Goal: Book appointment/travel/reservation

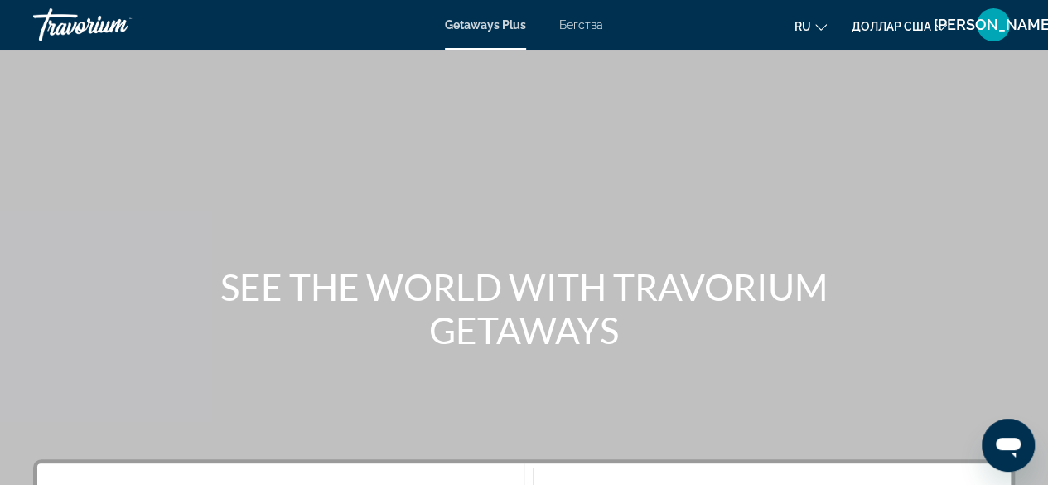
click at [772, 188] on div "Основное содержание" at bounding box center [524, 248] width 1048 height 497
click at [484, 23] on font "Getaways Plus" at bounding box center [485, 24] width 81 height 13
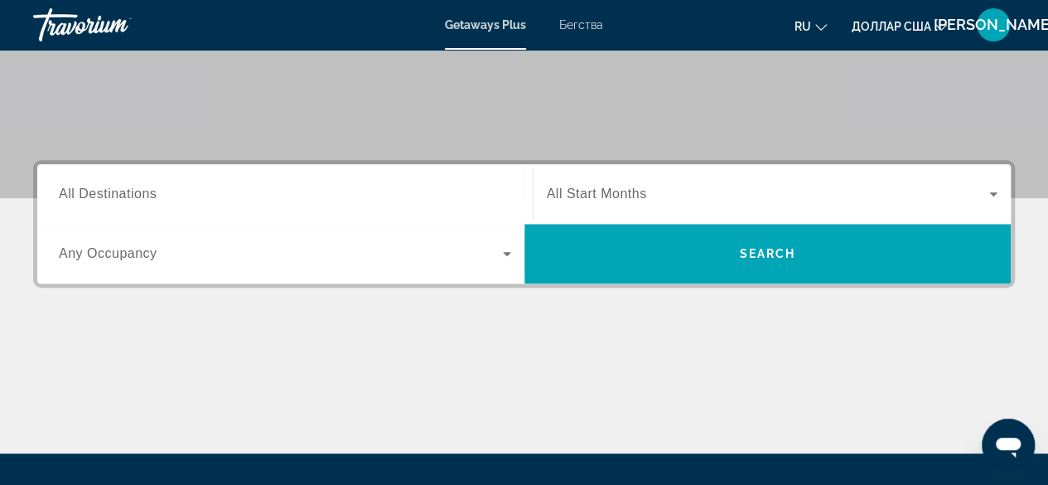
scroll to position [298, 0]
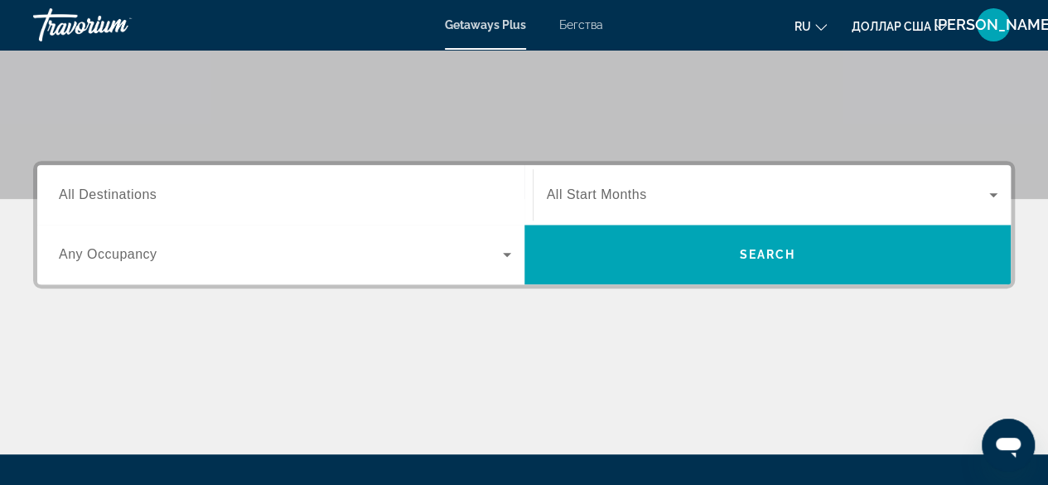
click at [676, 401] on div "Основное содержание" at bounding box center [524, 392] width 982 height 124
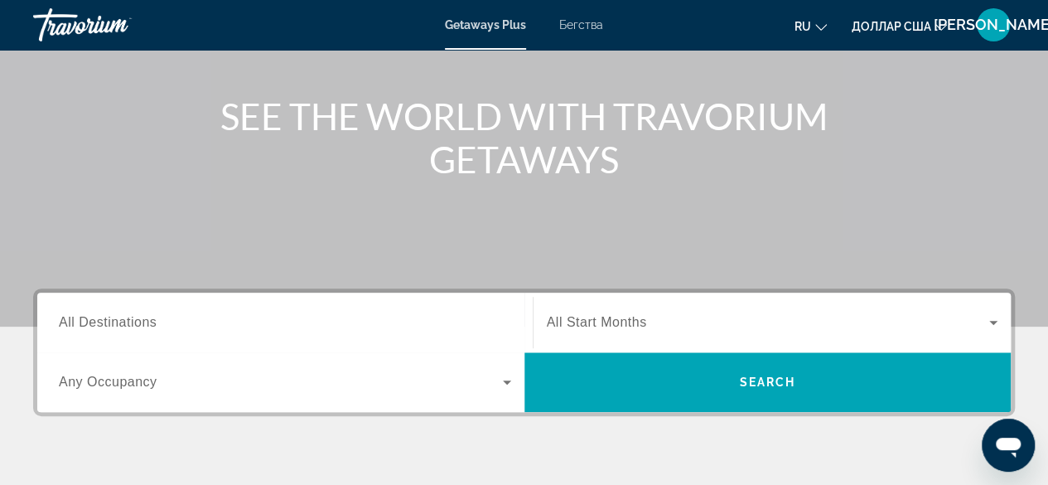
scroll to position [167, 0]
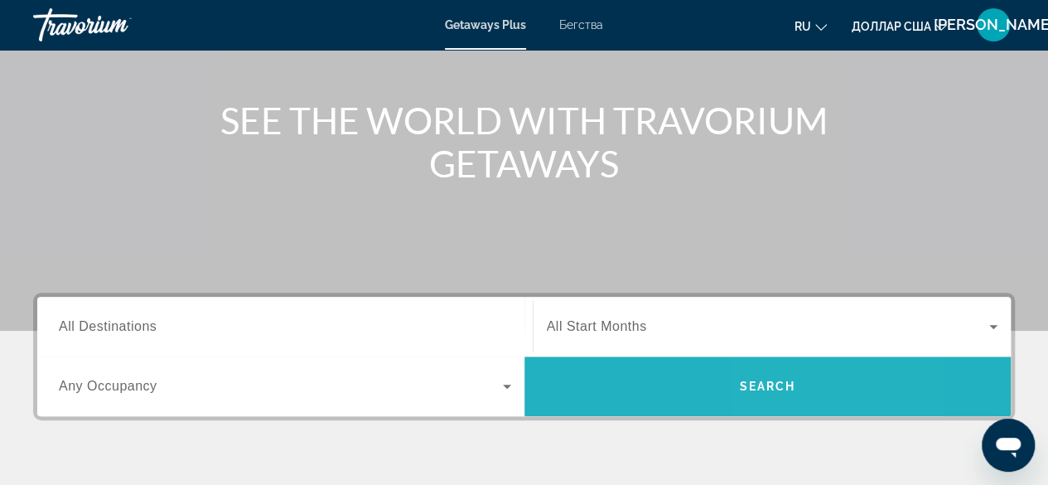
click at [787, 382] on span "Search" at bounding box center [767, 385] width 56 height 13
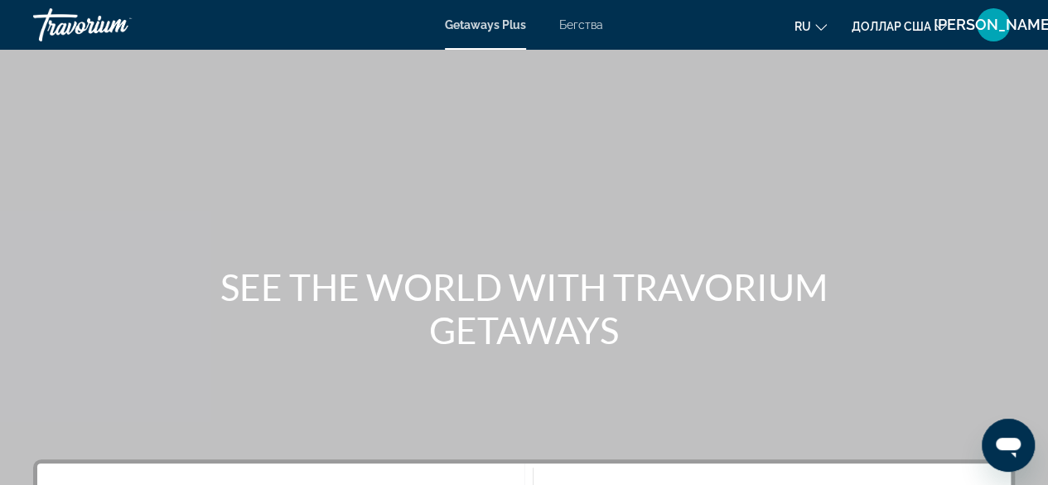
click at [620, 124] on div "Основное содержание" at bounding box center [524, 248] width 1048 height 497
click at [582, 27] on font "Бегства" at bounding box center [581, 24] width 44 height 13
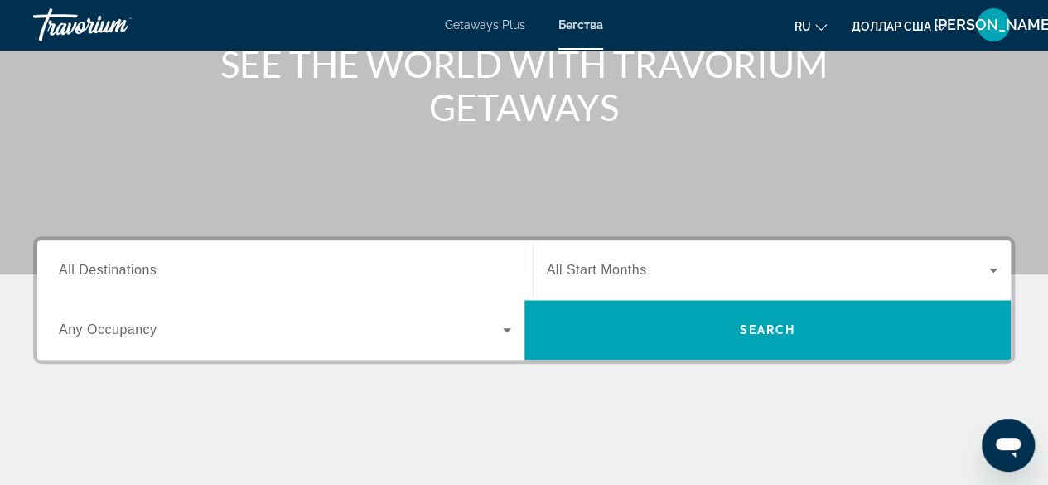
scroll to position [224, 0]
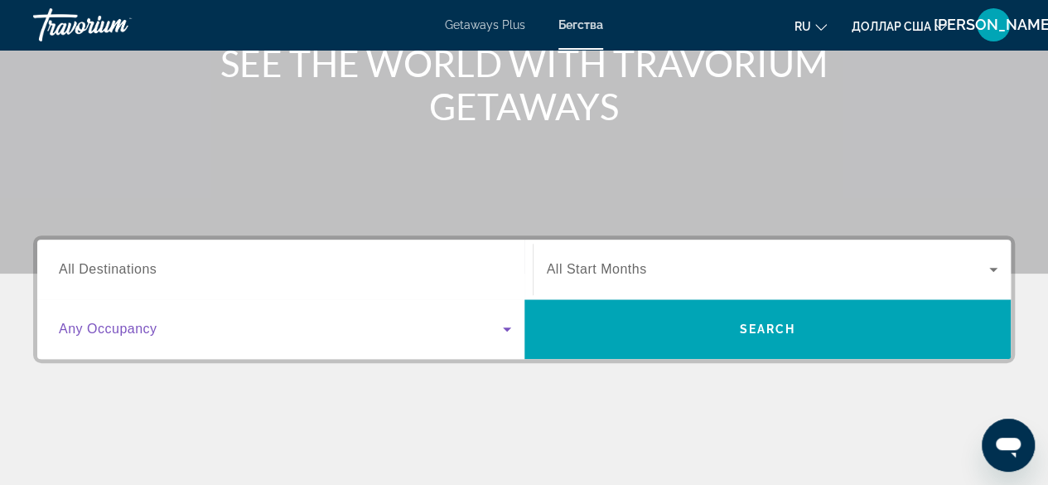
click at [509, 331] on icon "Search widget" at bounding box center [507, 329] width 20 height 20
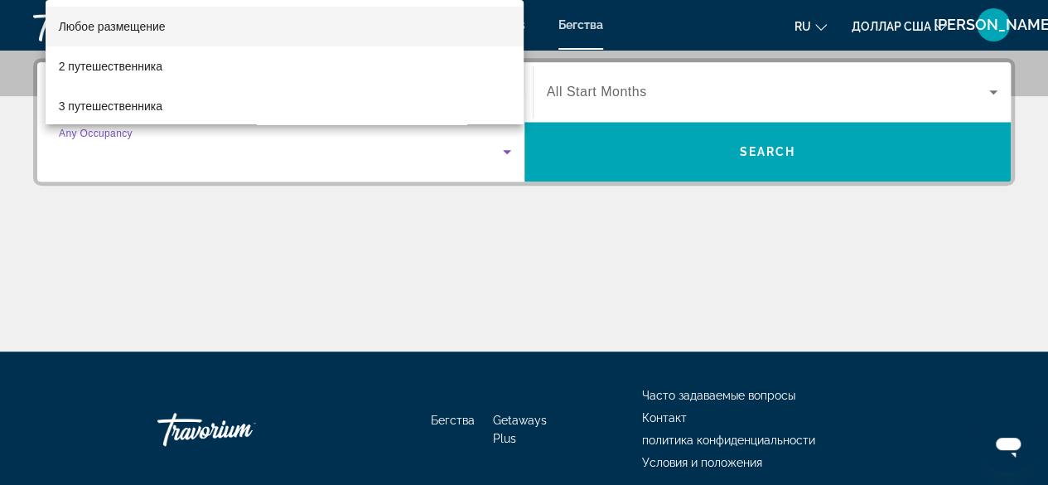
scroll to position [404, 0]
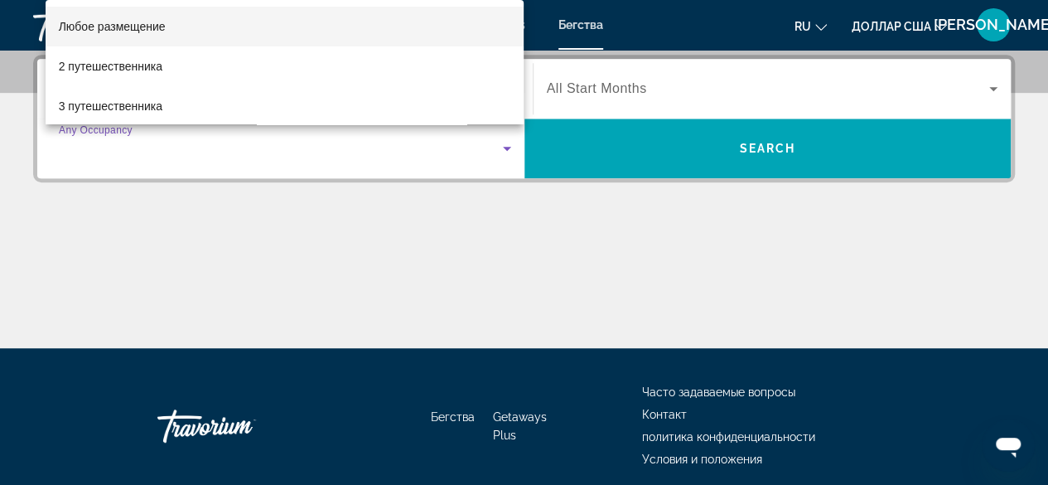
click at [698, 302] on div at bounding box center [524, 242] width 1048 height 485
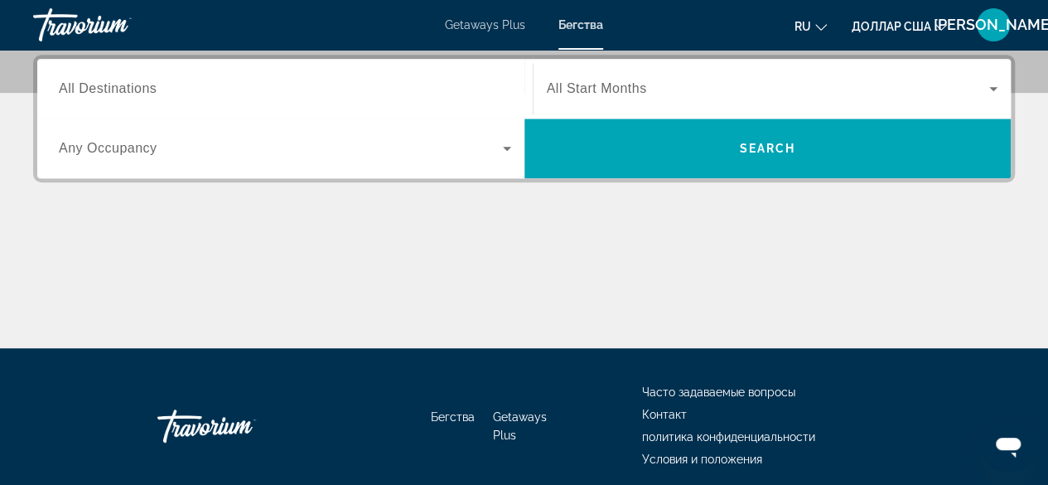
click at [996, 88] on icon "Search widget" at bounding box center [994, 89] width 20 height 20
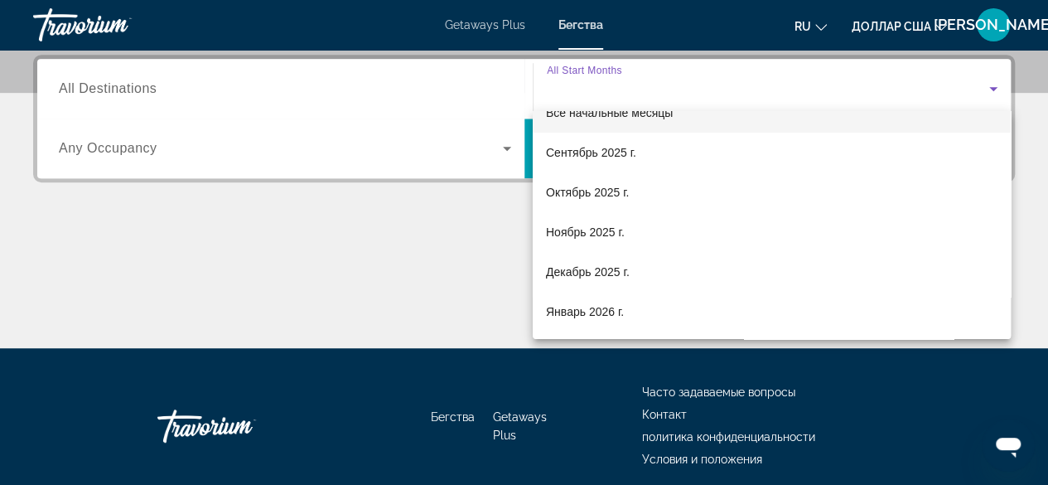
scroll to position [0, 0]
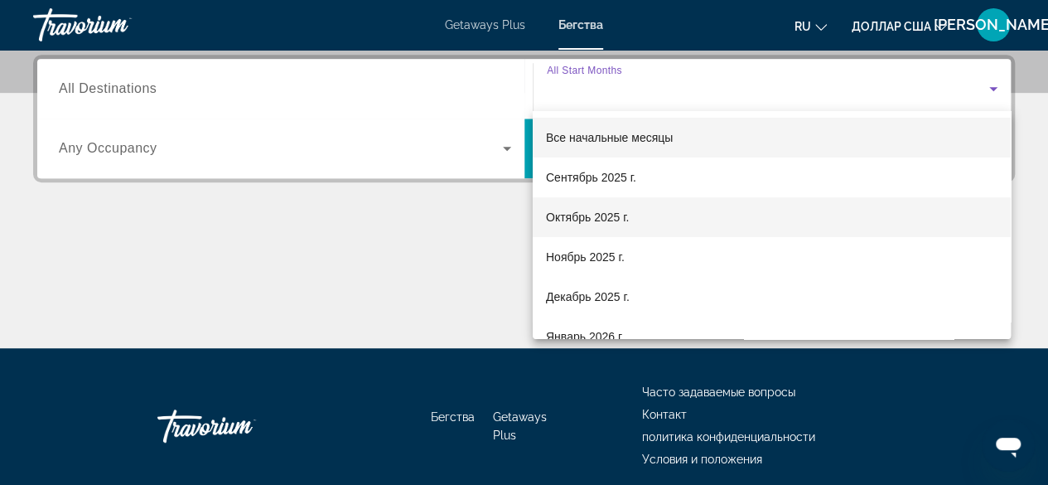
click at [597, 211] on font "Октябрь 2025 г." at bounding box center [587, 216] width 83 height 13
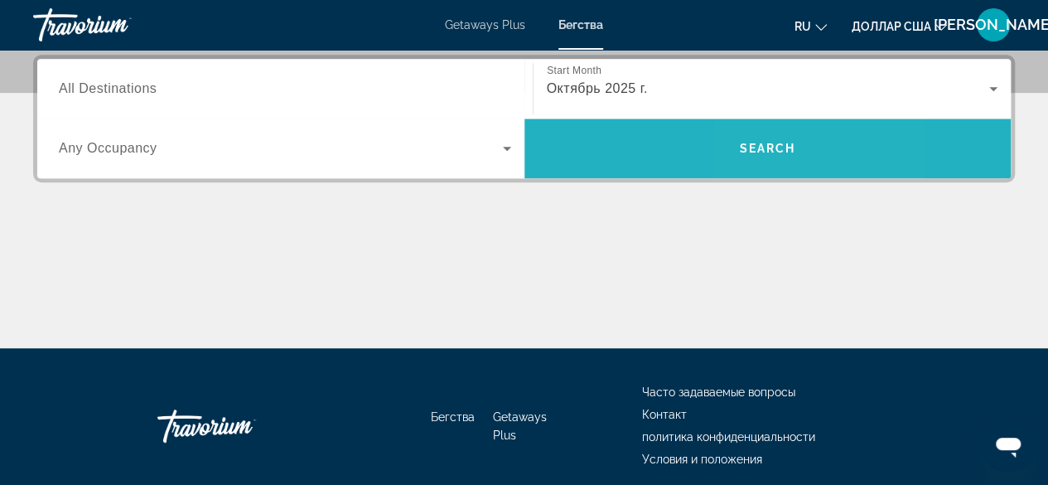
click at [758, 143] on span "Search" at bounding box center [767, 148] width 56 height 13
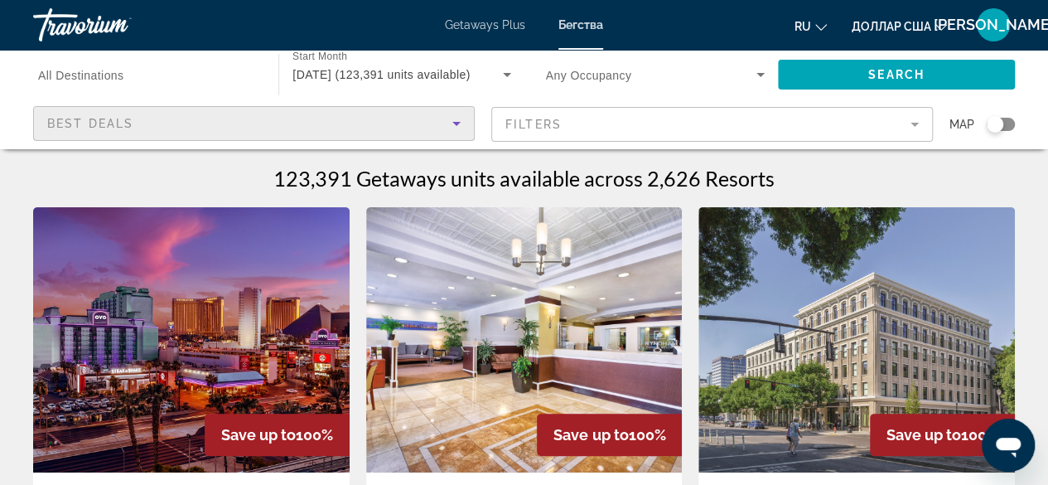
click at [456, 122] on icon "Sort by" at bounding box center [456, 124] width 8 height 4
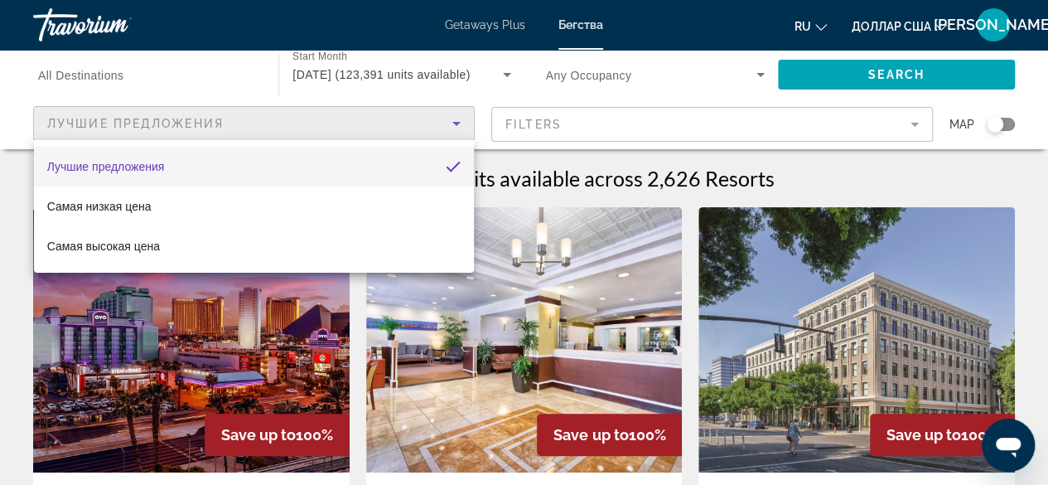
click at [912, 126] on div at bounding box center [524, 242] width 1048 height 485
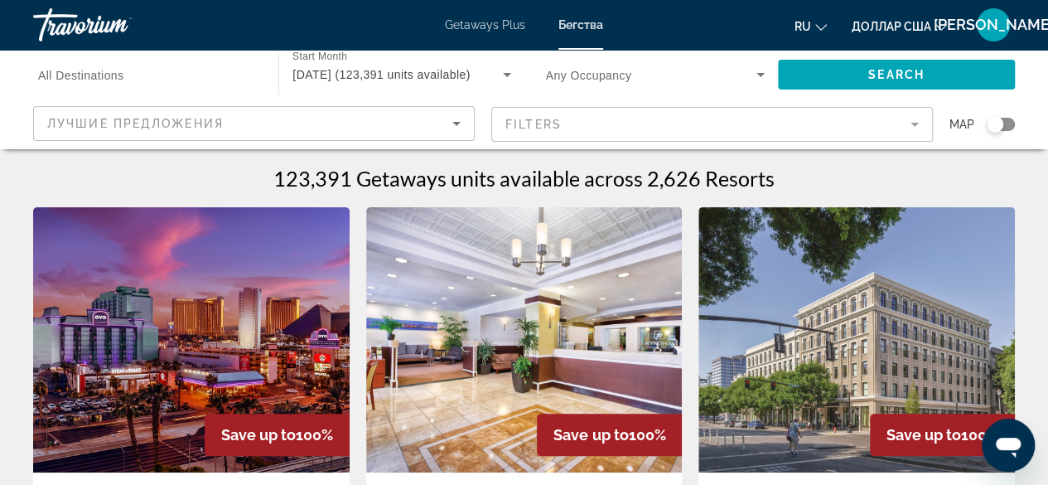
click at [918, 127] on mat-form-field "Filters" at bounding box center [712, 124] width 442 height 35
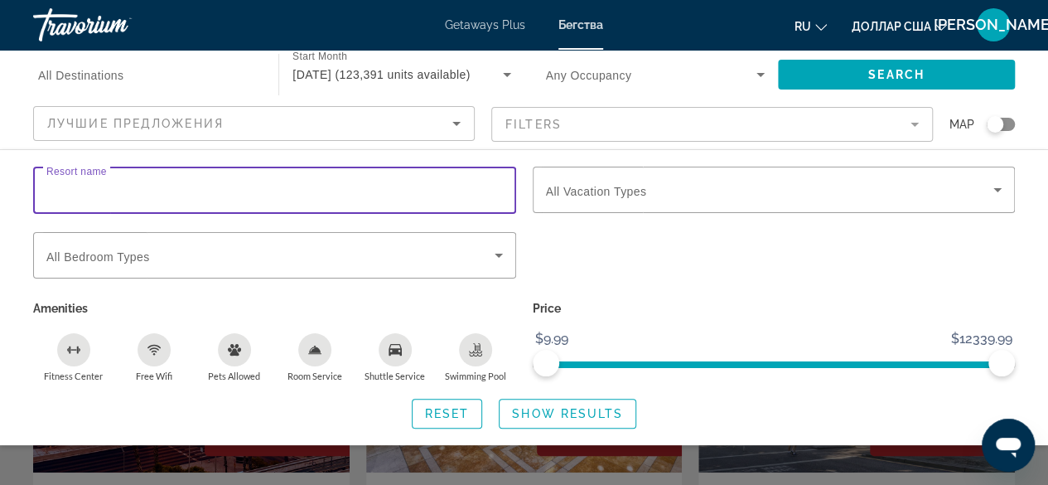
click at [151, 194] on input "Resort name" at bounding box center [274, 191] width 457 height 20
type input "*"
type input "**********"
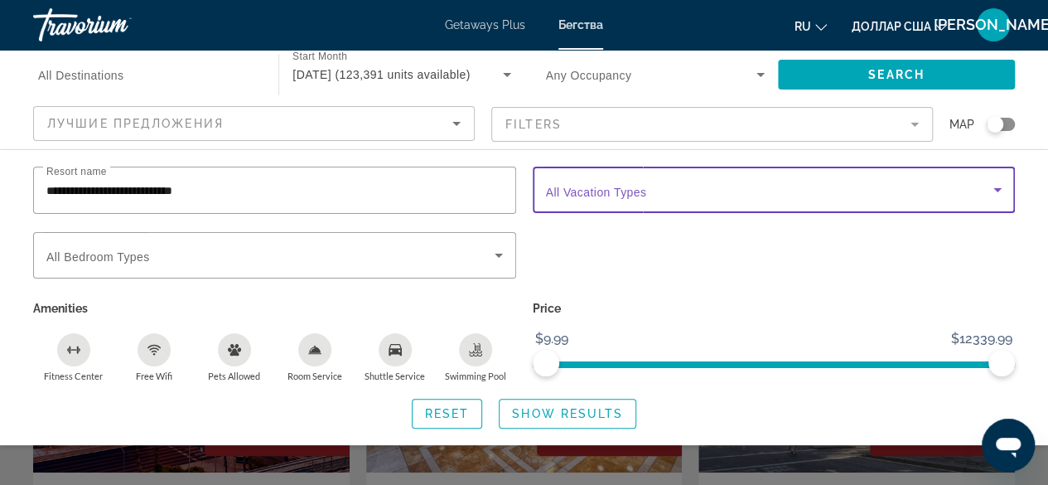
click at [998, 192] on icon "Search widget" at bounding box center [998, 190] width 20 height 20
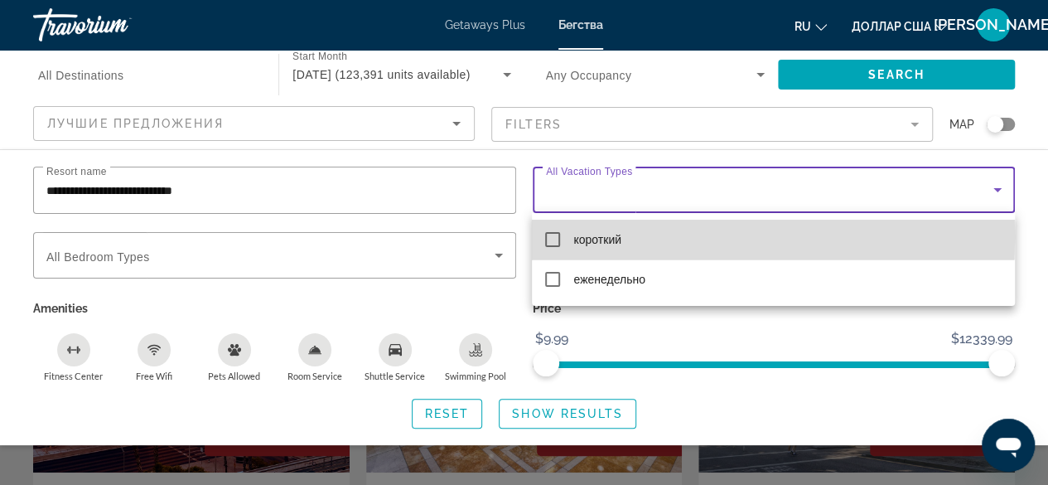
click at [553, 236] on mat-pseudo-checkbox at bounding box center [552, 239] width 15 height 15
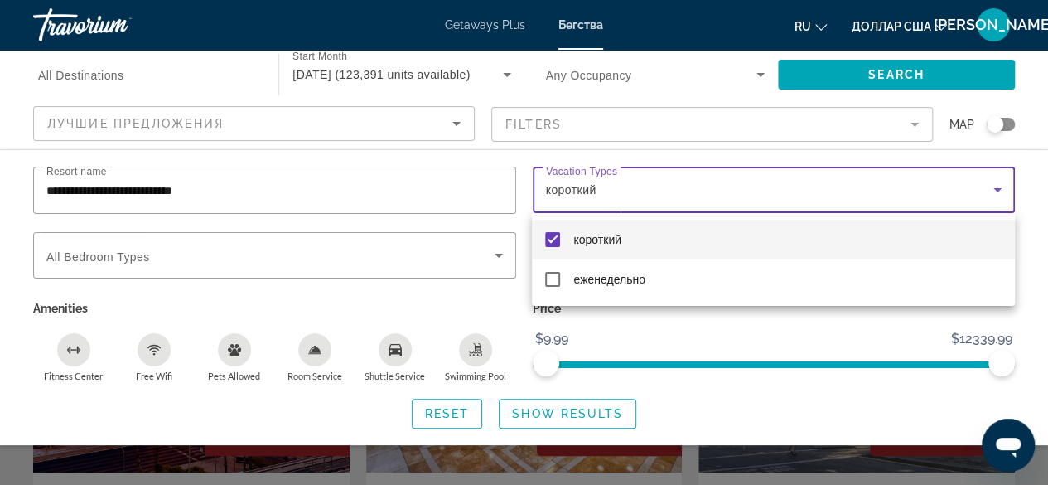
click at [500, 258] on div at bounding box center [524, 242] width 1048 height 485
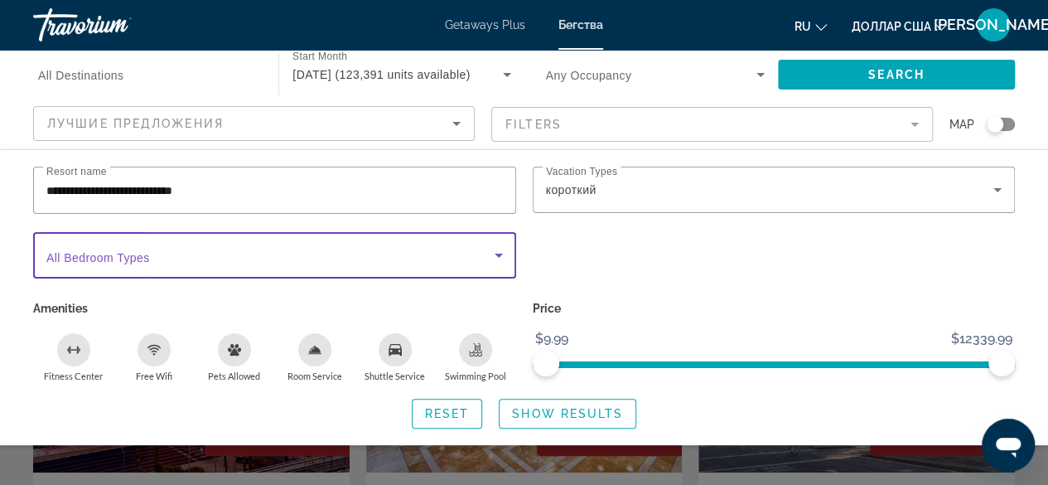
click at [500, 256] on icon "Search widget" at bounding box center [499, 255] width 20 height 20
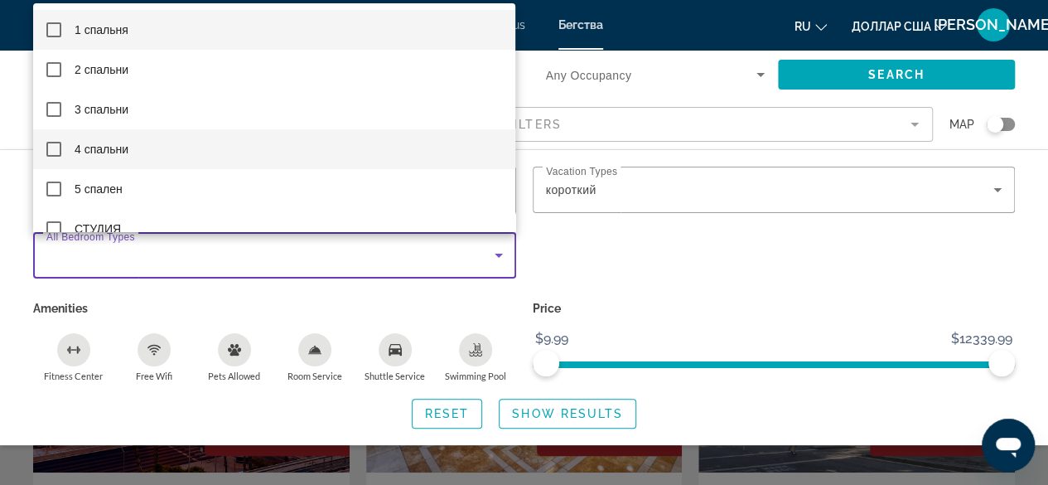
click at [49, 146] on mat-pseudo-checkbox at bounding box center [53, 149] width 15 height 15
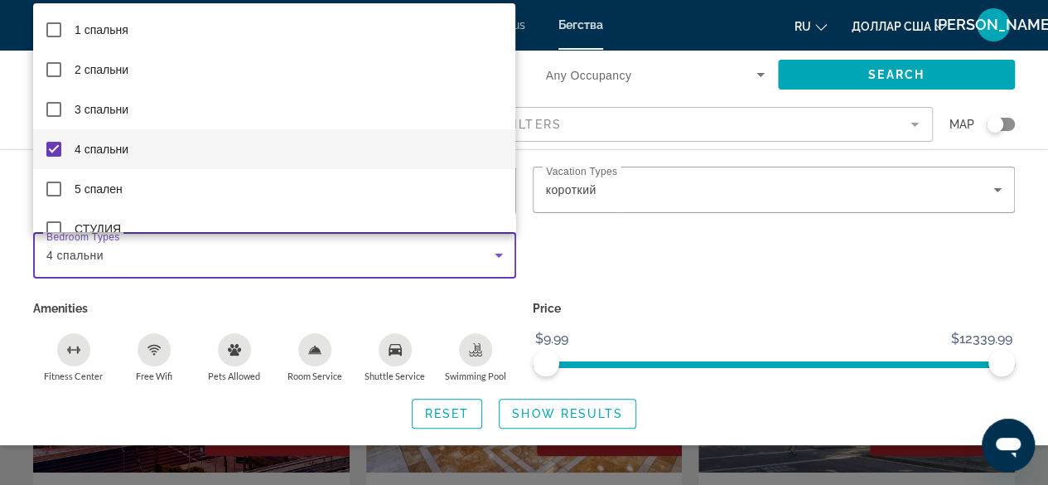
click at [547, 267] on div at bounding box center [524, 242] width 1048 height 485
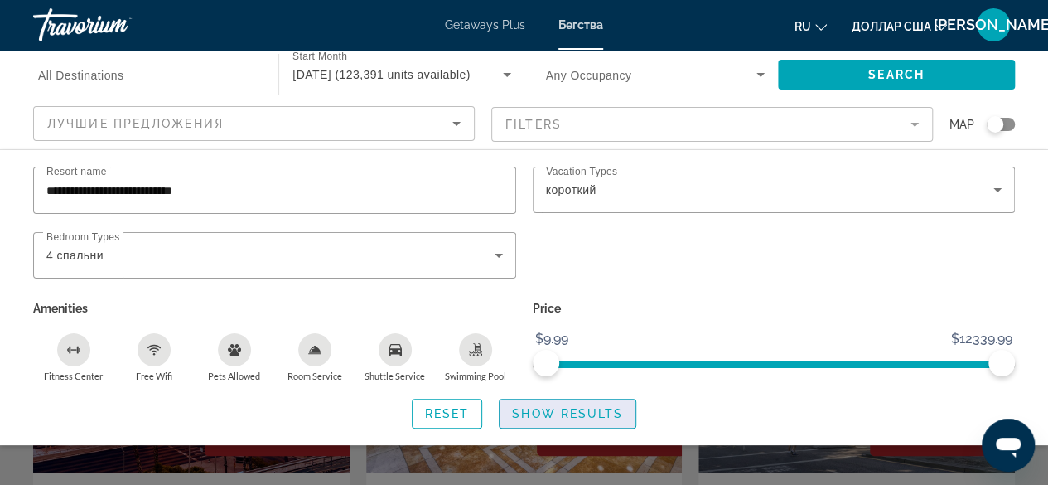
click at [540, 412] on span "Show Results" at bounding box center [567, 413] width 111 height 13
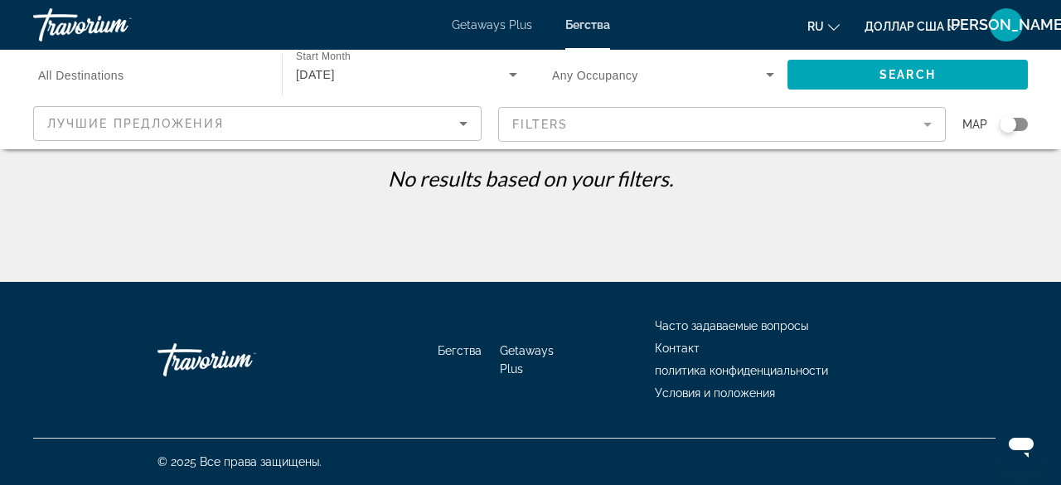
click at [931, 130] on mat-form-field "Filters" at bounding box center [722, 124] width 448 height 35
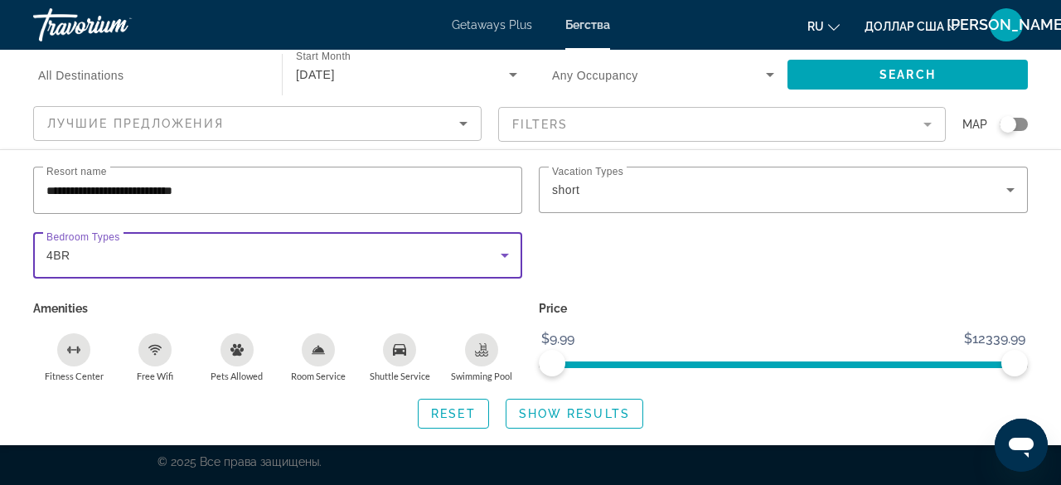
click at [501, 258] on icon "Search widget" at bounding box center [505, 255] width 20 height 20
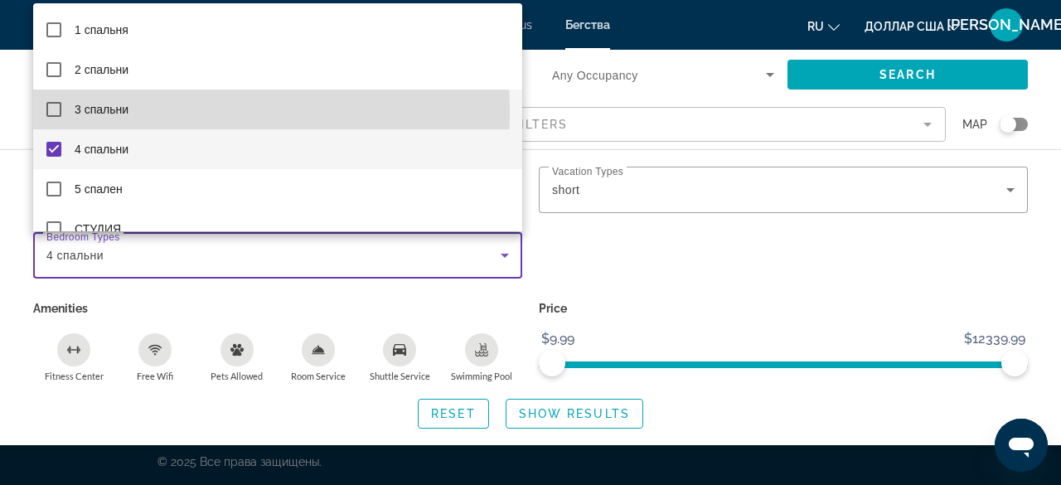
click at [52, 113] on mat-pseudo-checkbox at bounding box center [53, 109] width 15 height 15
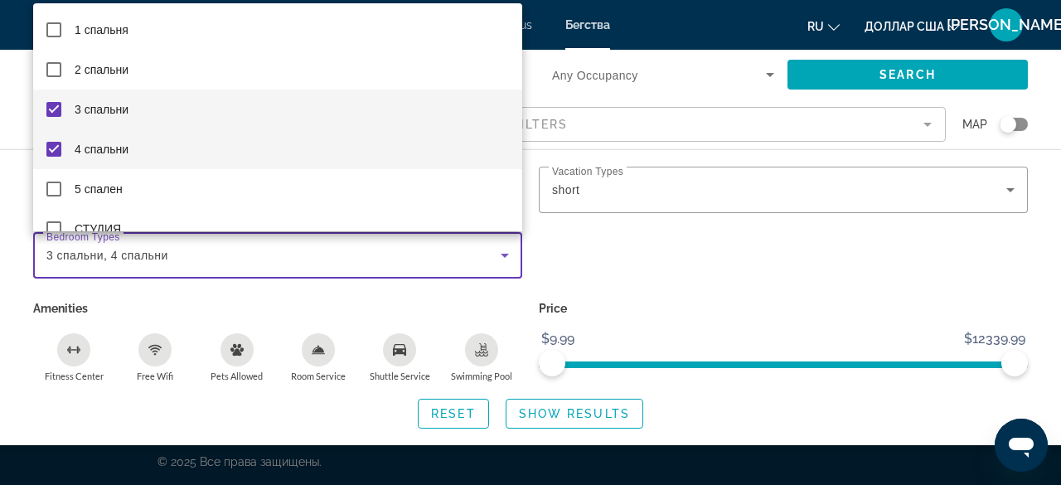
click at [54, 148] on mat-pseudo-checkbox at bounding box center [53, 149] width 15 height 15
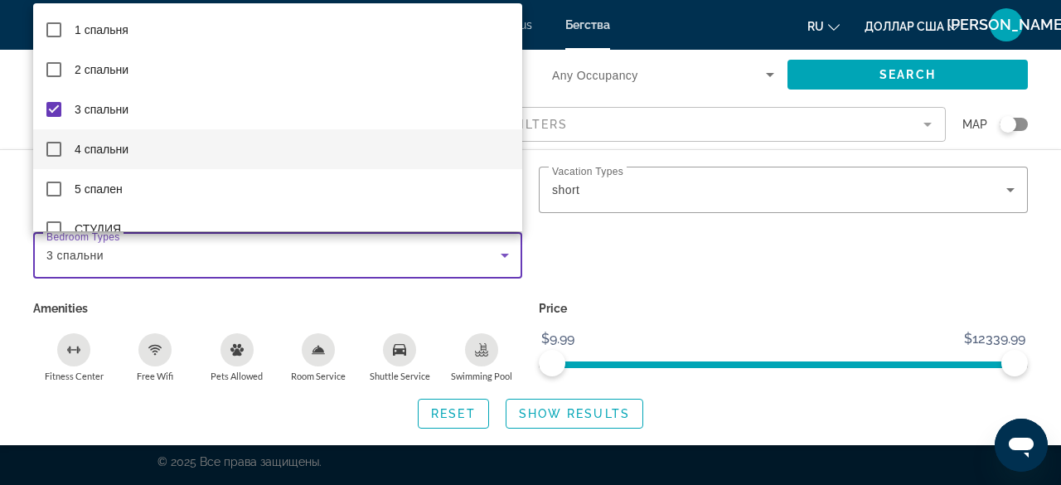
click at [652, 301] on div at bounding box center [530, 242] width 1061 height 485
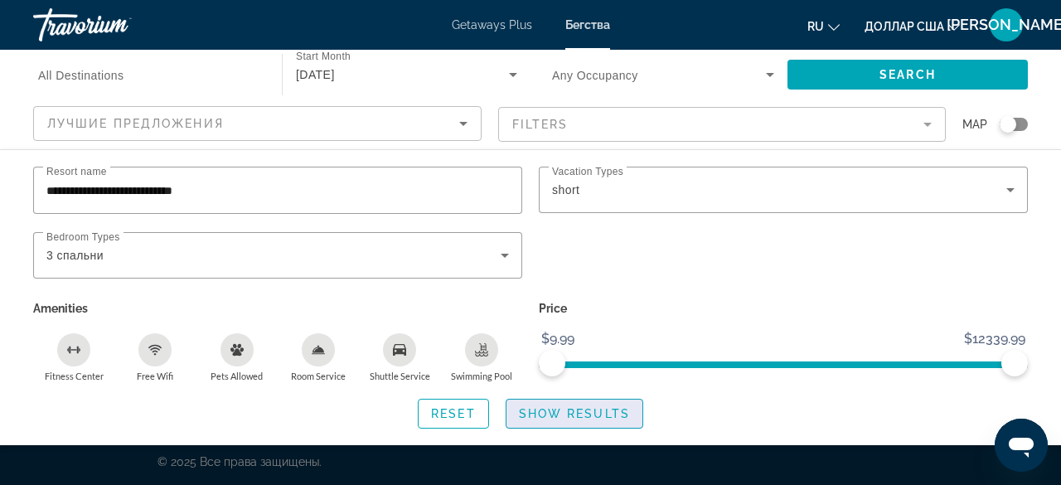
click at [586, 413] on span "Show Results" at bounding box center [574, 413] width 111 height 13
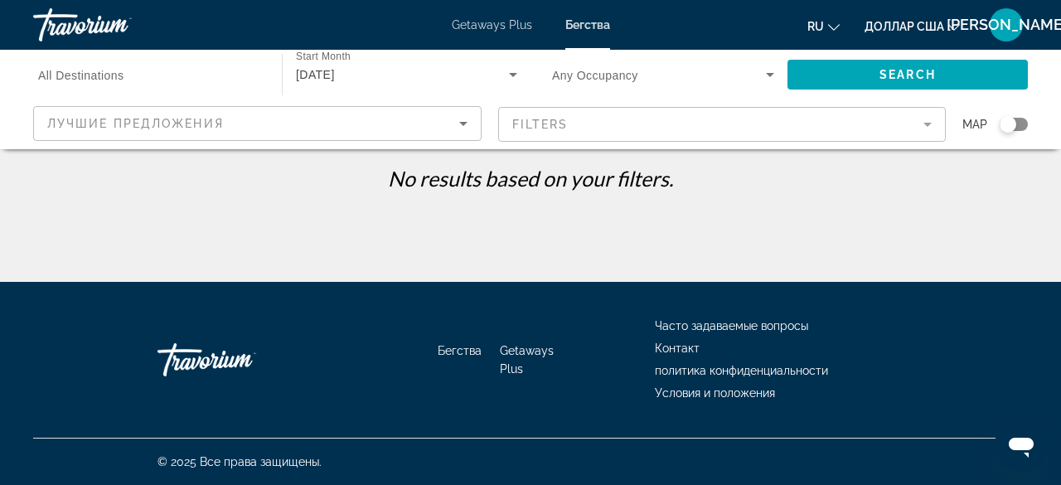
click at [926, 127] on mat-form-field "Filters" at bounding box center [722, 124] width 448 height 35
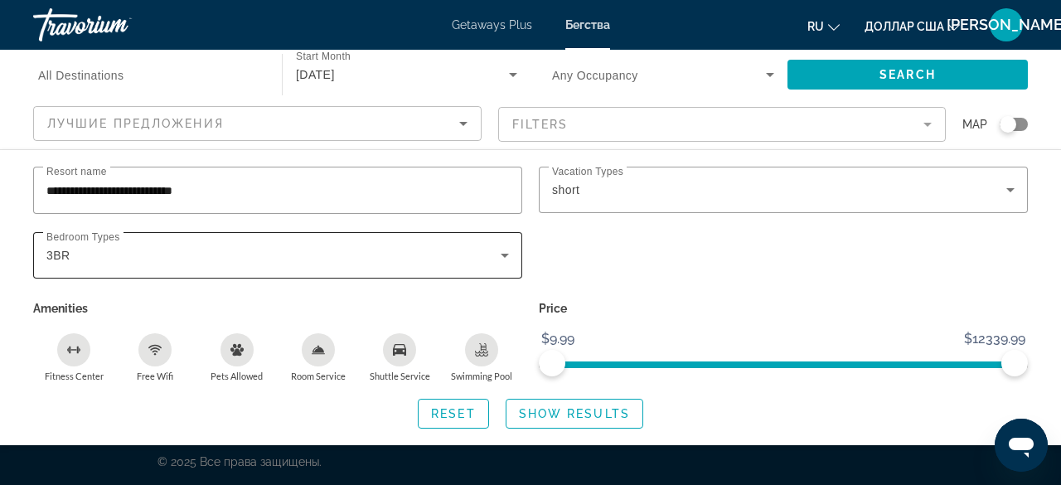
click at [505, 254] on icon "Search widget" at bounding box center [504, 256] width 8 height 4
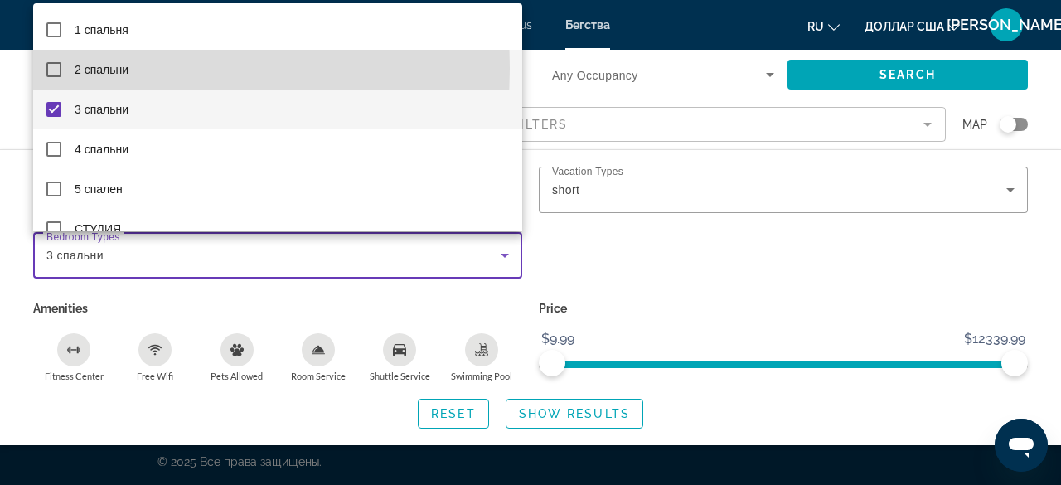
click at [53, 69] on mat-pseudo-checkbox at bounding box center [53, 69] width 15 height 15
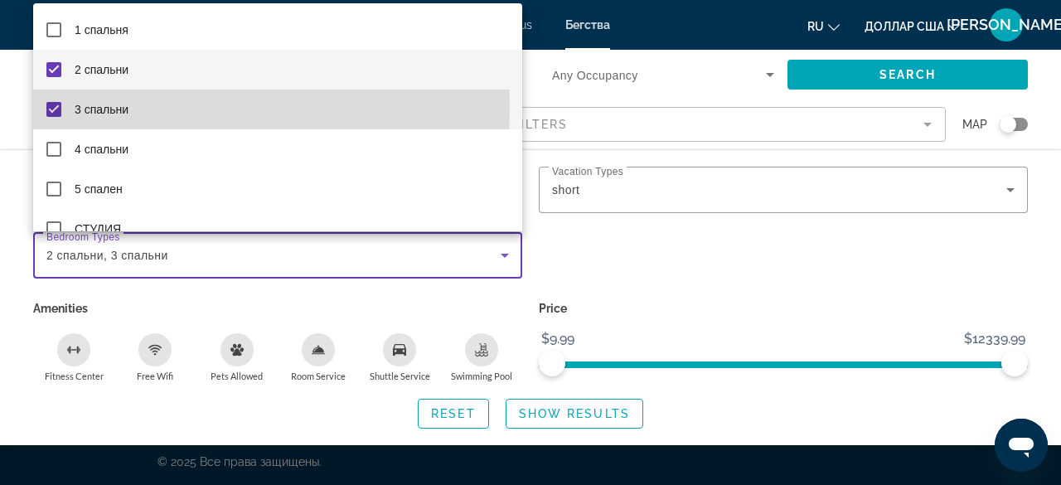
click at [52, 107] on mat-pseudo-checkbox at bounding box center [53, 109] width 15 height 15
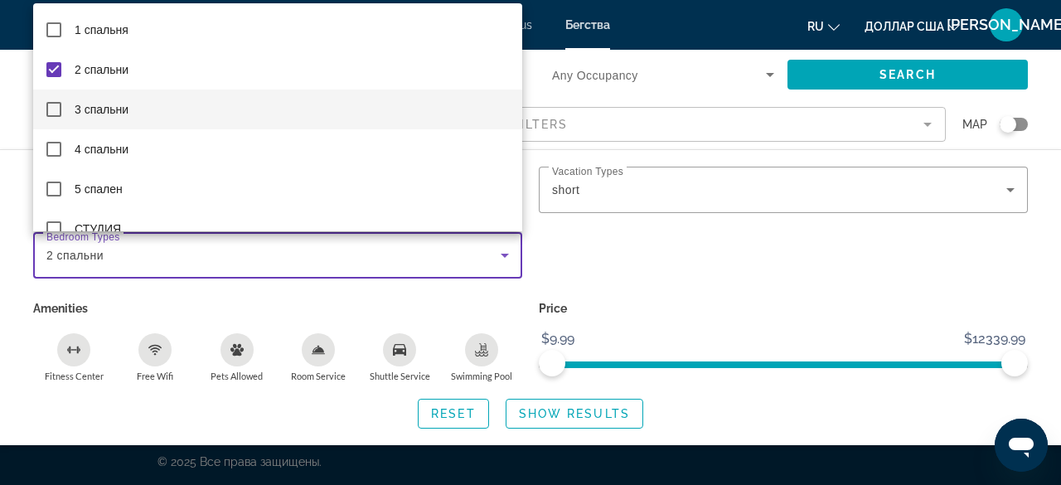
click at [600, 299] on div at bounding box center [530, 242] width 1061 height 485
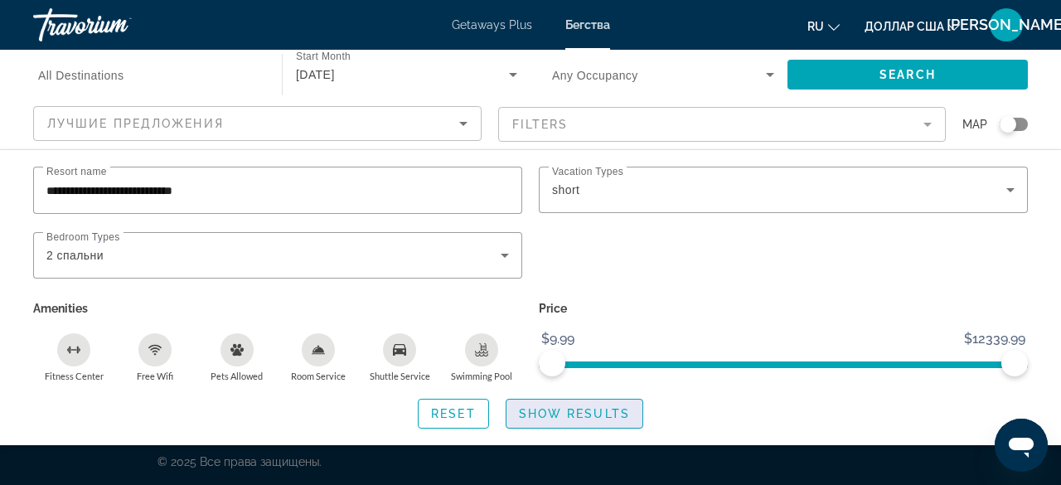
click at [584, 413] on span "Show Results" at bounding box center [574, 413] width 111 height 13
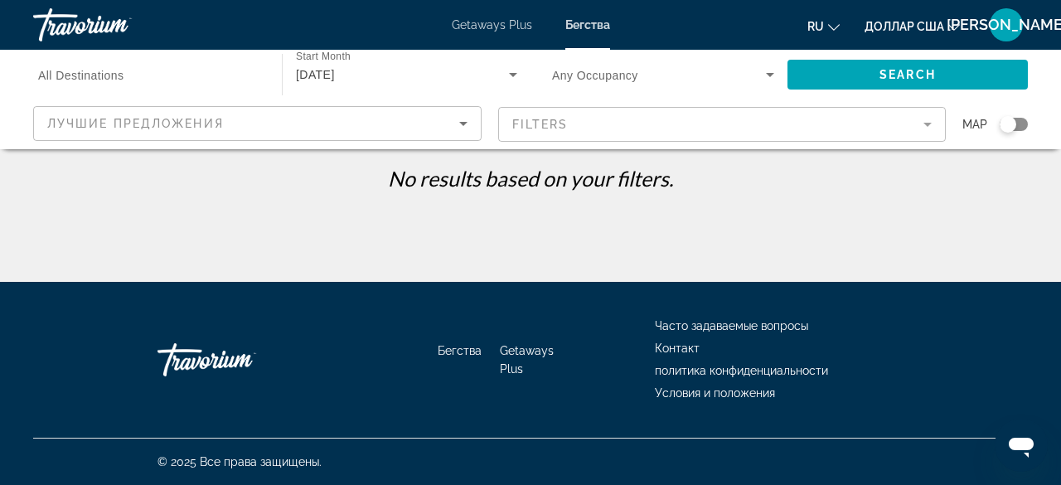
click at [925, 123] on mat-form-field "Filters" at bounding box center [722, 124] width 448 height 35
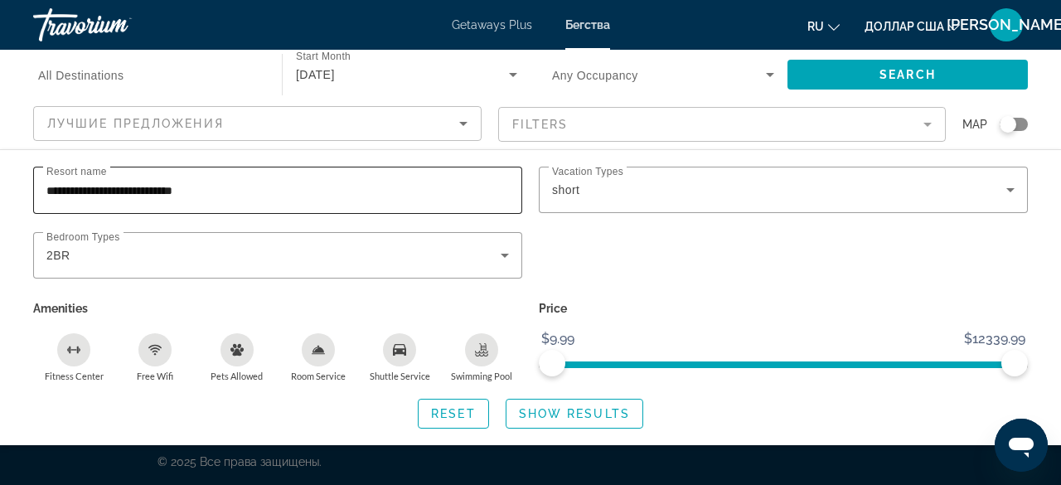
drag, startPoint x: 239, startPoint y: 176, endPoint x: 161, endPoint y: 181, distance: 78.8
click at [161, 181] on div "**********" at bounding box center [277, 190] width 462 height 47
drag, startPoint x: 240, startPoint y: 194, endPoint x: 21, endPoint y: 196, distance: 219.6
click at [21, 196] on div "**********" at bounding box center [530, 298] width 1061 height 262
type input "**********"
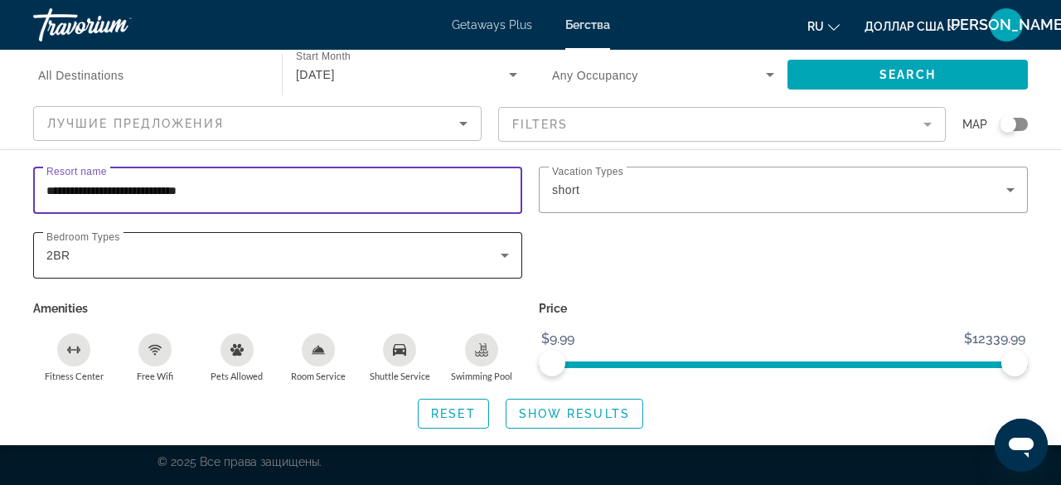
click at [508, 254] on icon "Search widget" at bounding box center [504, 256] width 8 height 4
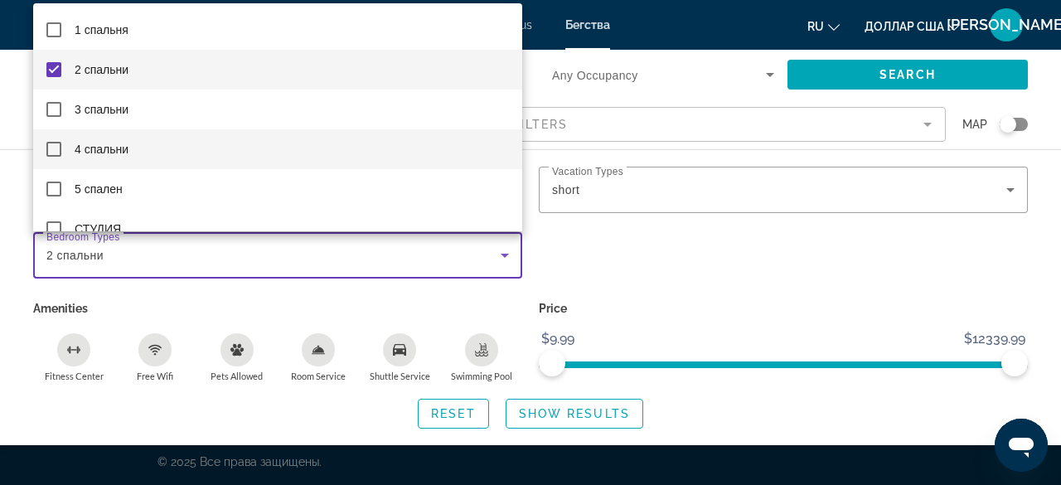
click at [61, 149] on mat-option "4 спальни" at bounding box center [277, 149] width 489 height 40
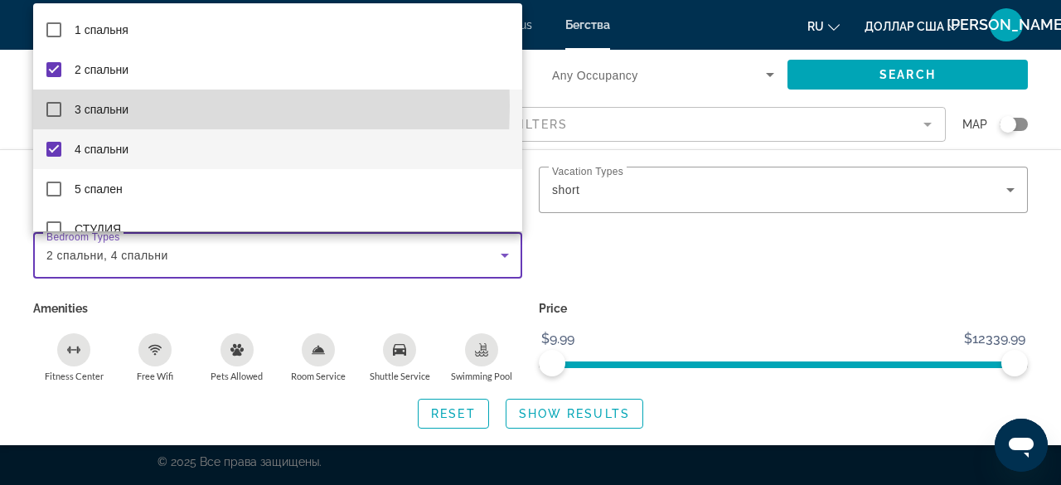
click at [55, 106] on mat-pseudo-checkbox at bounding box center [53, 109] width 15 height 15
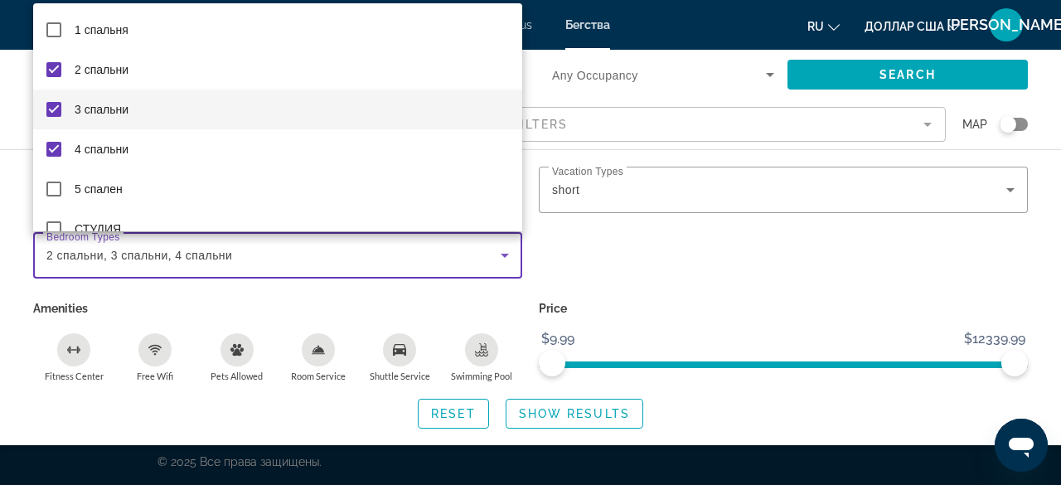
click at [709, 282] on div at bounding box center [530, 242] width 1061 height 485
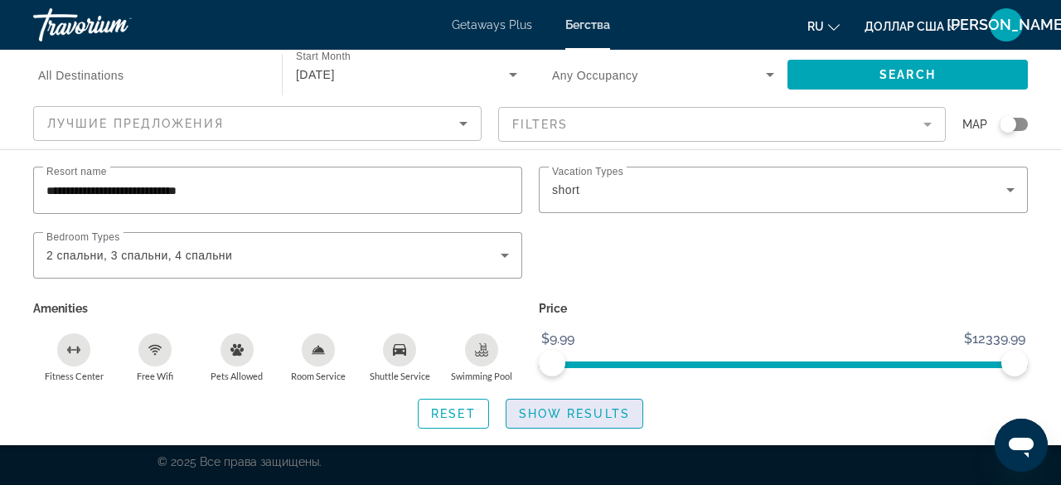
click at [534, 408] on span "Show Results" at bounding box center [574, 413] width 111 height 13
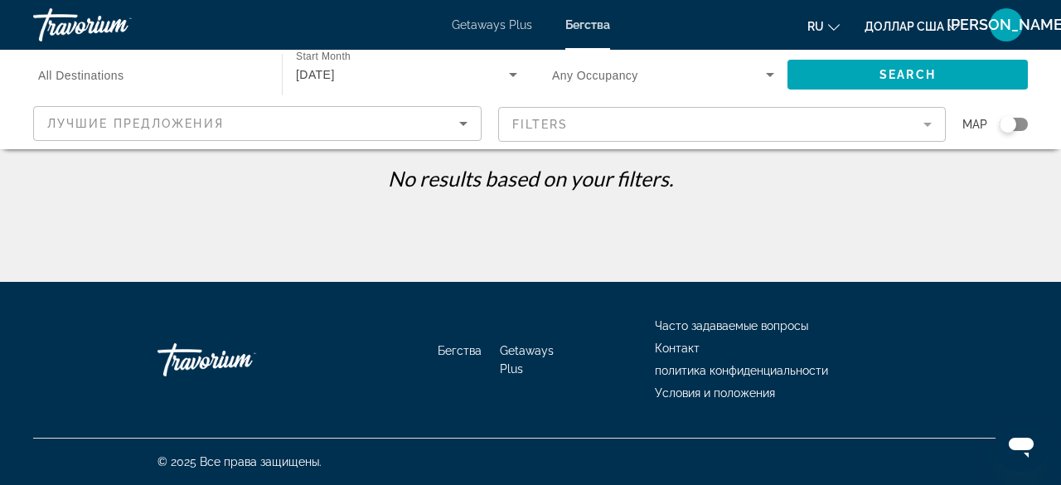
click at [928, 128] on mat-form-field "Filters" at bounding box center [722, 124] width 448 height 35
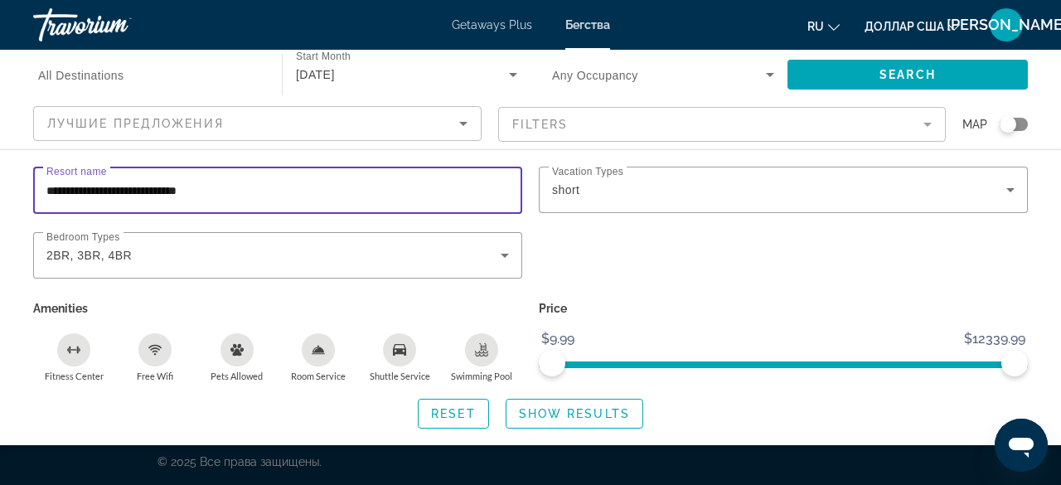
drag, startPoint x: 237, startPoint y: 184, endPoint x: 0, endPoint y: 179, distance: 237.0
click at [0, 179] on div "**********" at bounding box center [530, 298] width 1061 height 262
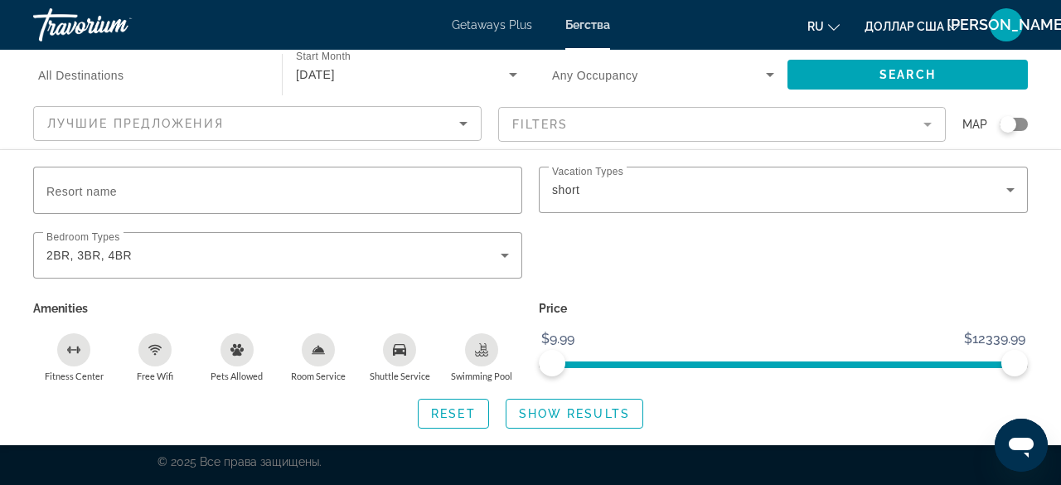
click at [615, 249] on div "Search widget" at bounding box center [782, 264] width 505 height 65
click at [562, 411] on span "Show Results" at bounding box center [574, 413] width 111 height 13
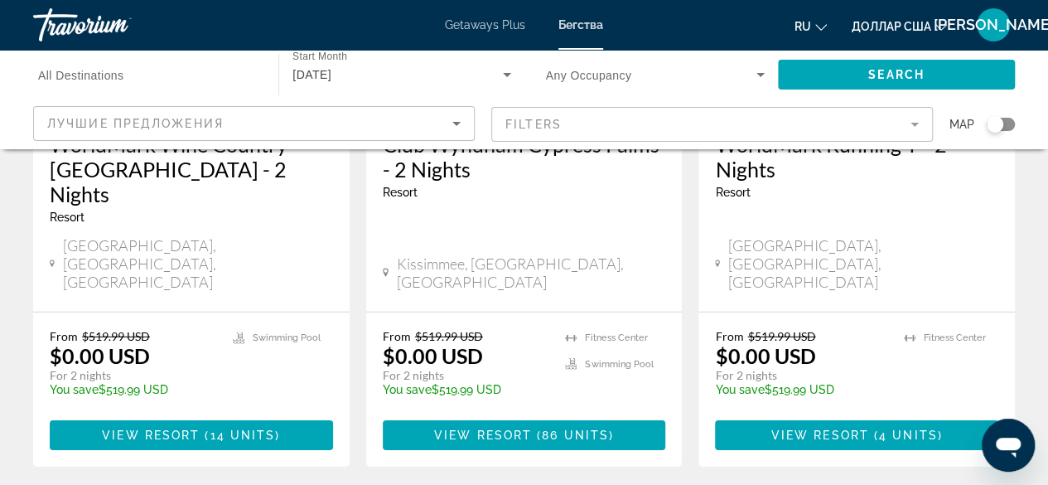
scroll to position [2335, 0]
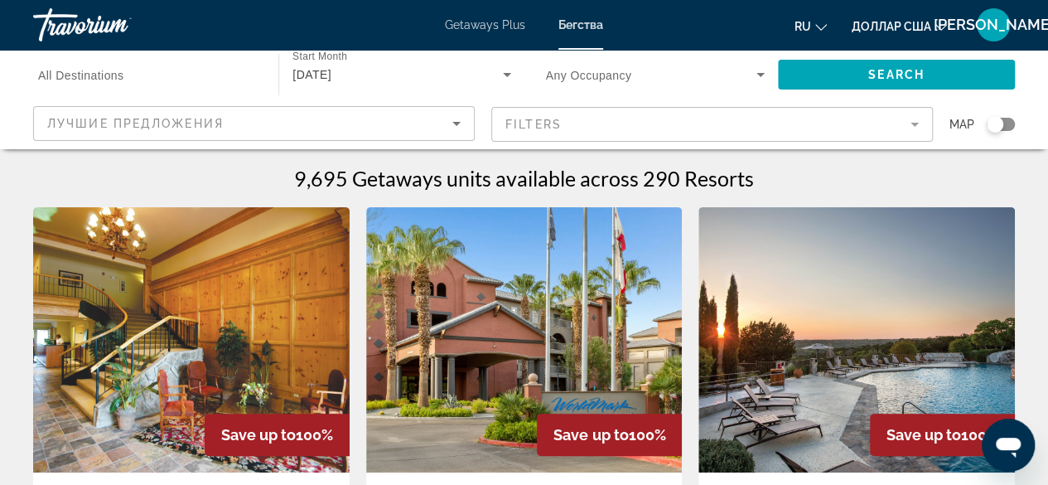
click at [178, 77] on input "Destination All Destinations" at bounding box center [147, 75] width 219 height 20
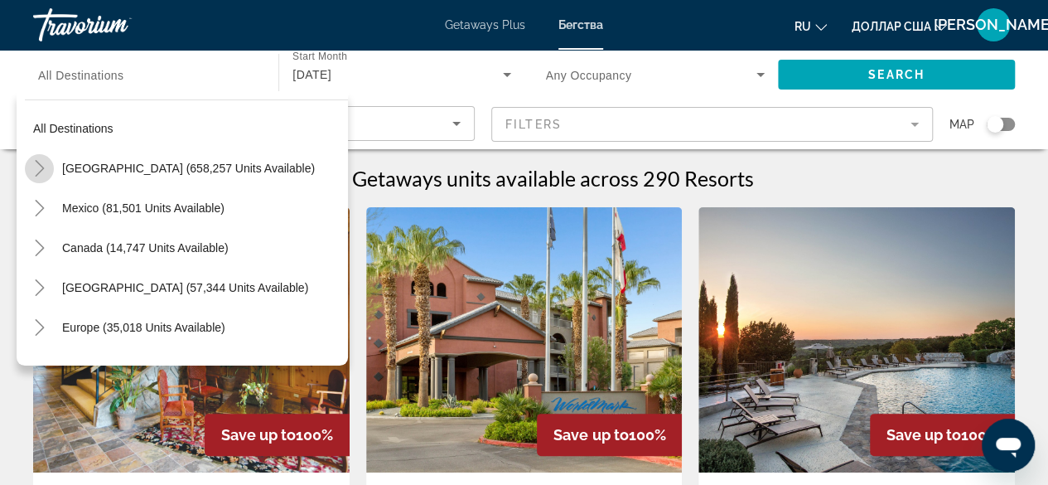
click at [44, 168] on icon "Toggle United States (658,257 units available)" at bounding box center [39, 168] width 17 height 17
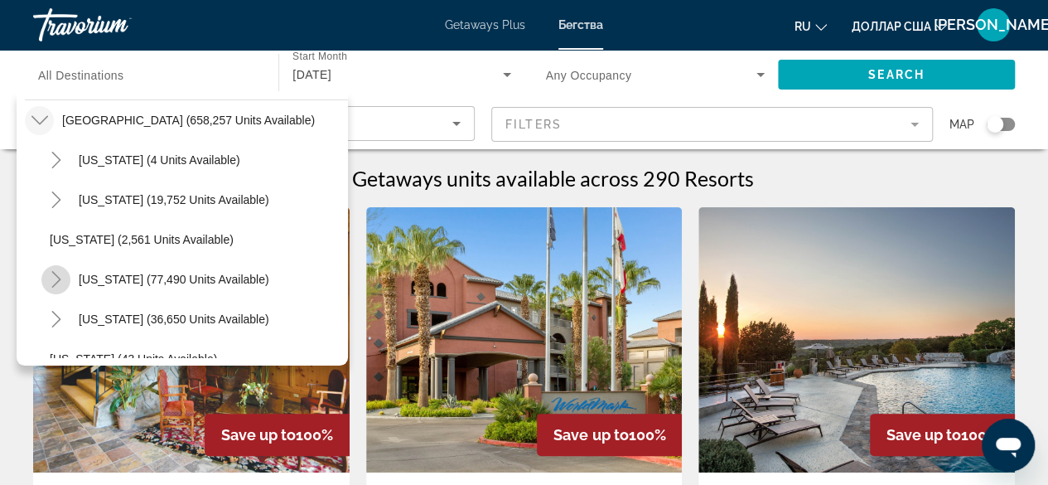
click at [61, 279] on icon "Toggle California (77,490 units available)" at bounding box center [56, 279] width 17 height 17
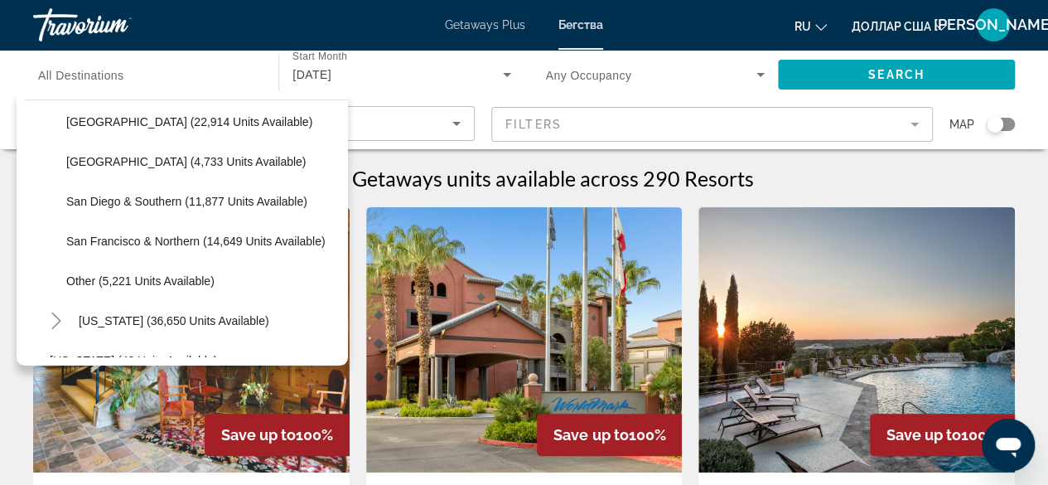
scroll to position [291, 0]
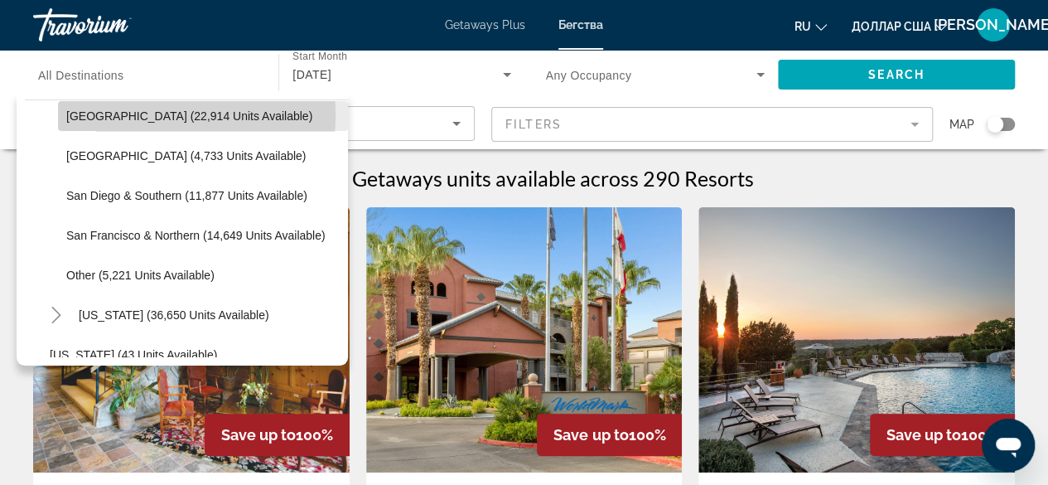
click at [110, 114] on span "[GEOGRAPHIC_DATA] (22,914 units available)" at bounding box center [189, 115] width 246 height 13
type input "**********"
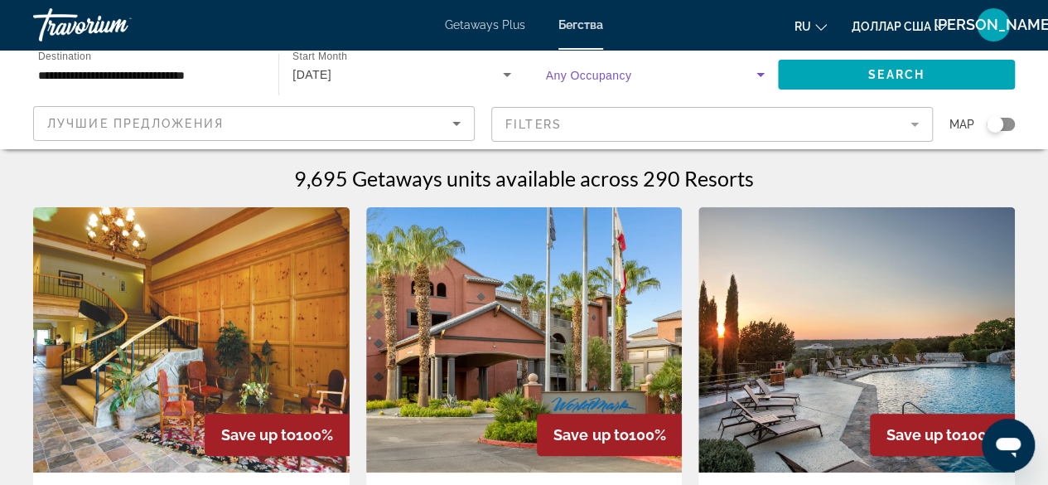
click at [755, 75] on icon "Search widget" at bounding box center [761, 75] width 20 height 20
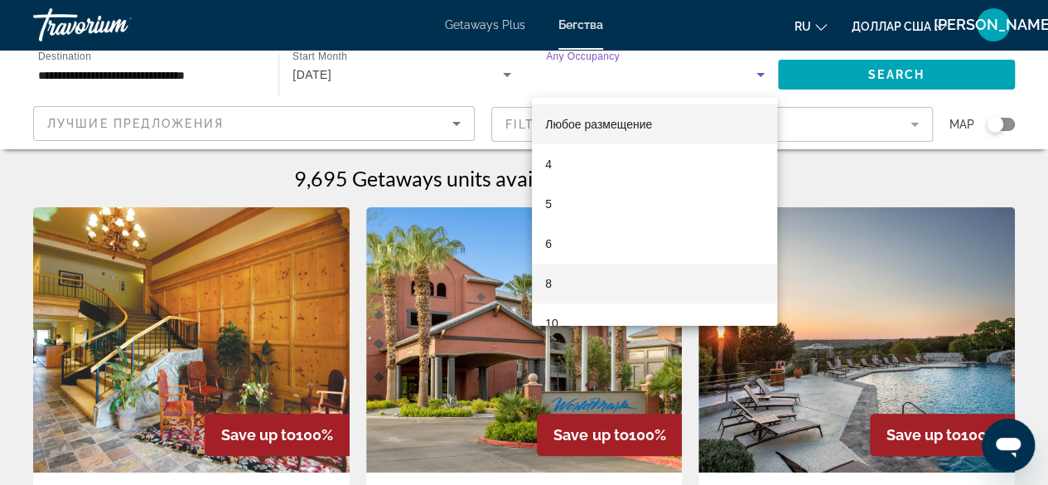
click at [587, 280] on mat-option "8" at bounding box center [654, 283] width 245 height 40
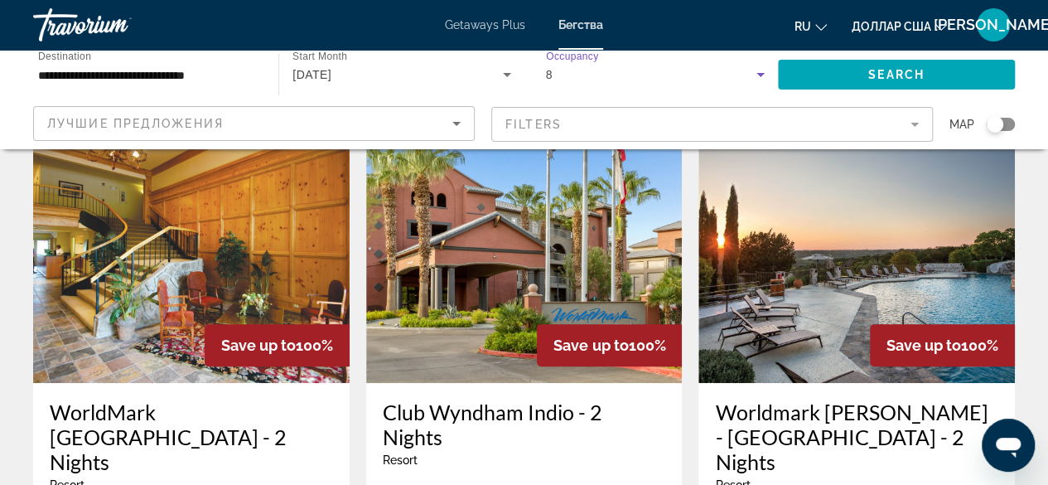
scroll to position [0, 0]
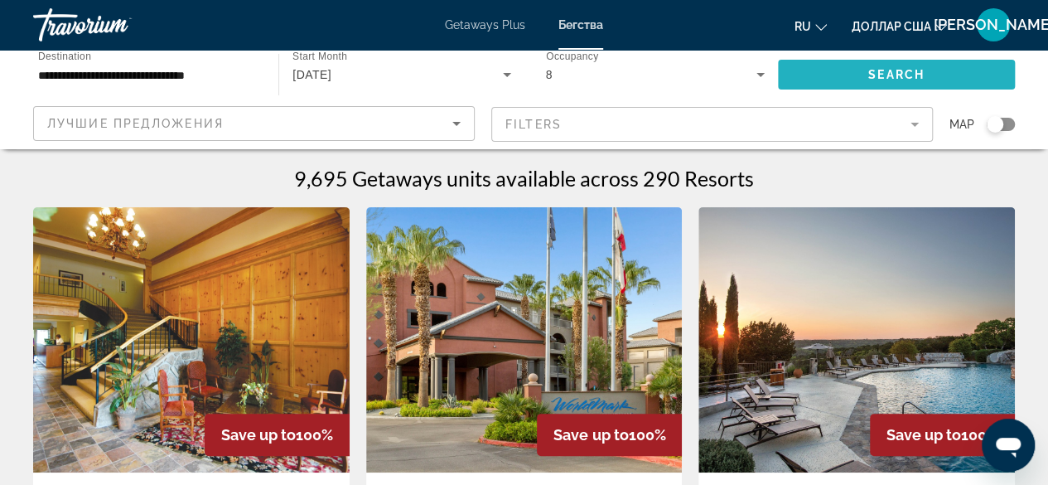
click at [896, 75] on span "Search" at bounding box center [896, 74] width 56 height 13
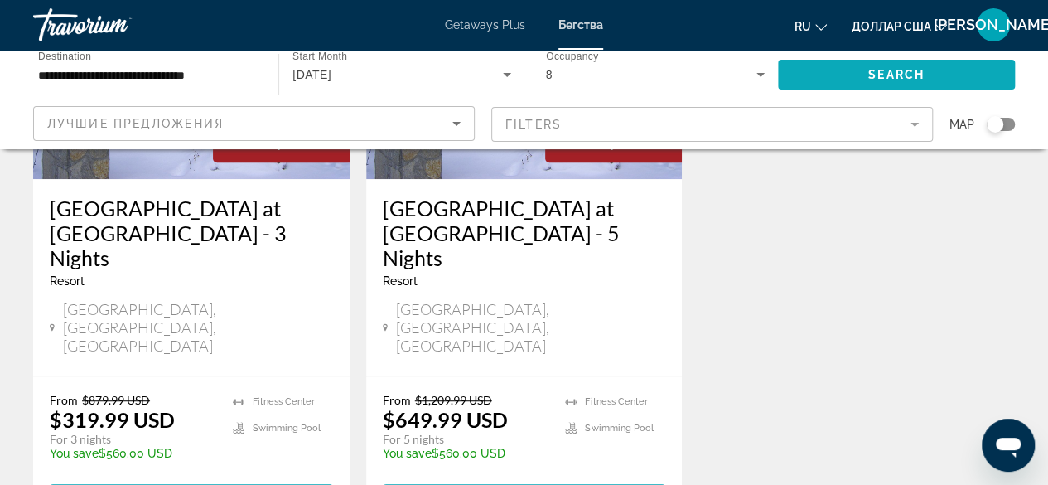
scroll to position [298, 0]
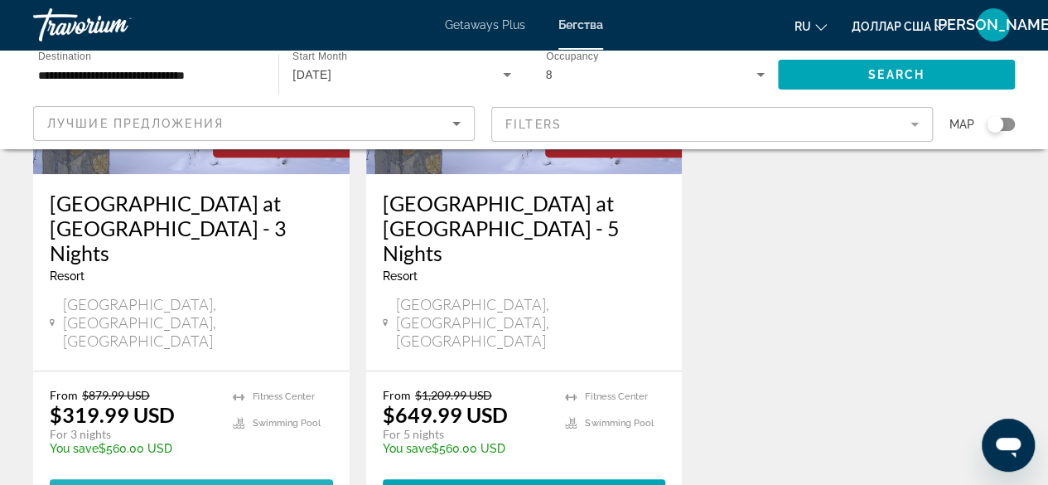
click at [161, 484] on span "View Resort" at bounding box center [150, 493] width 98 height 13
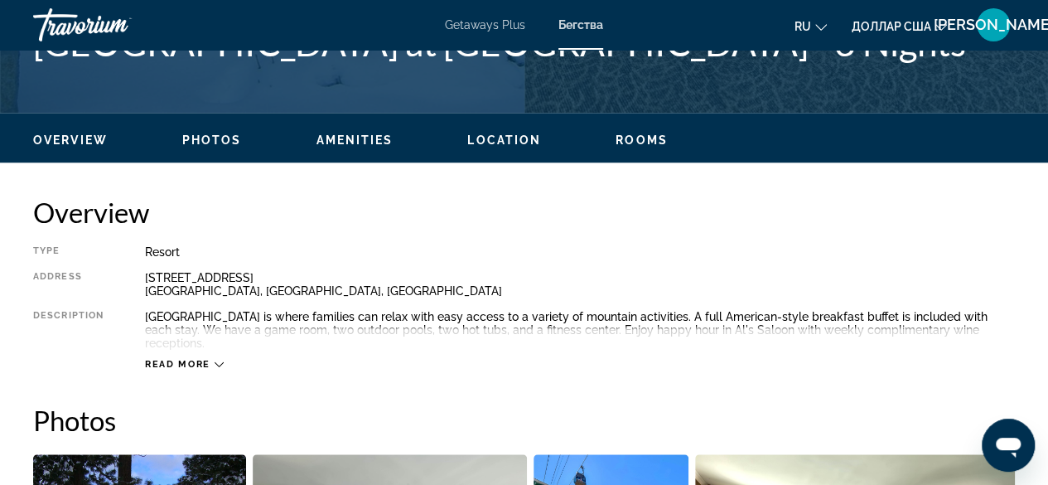
scroll to position [862, 0]
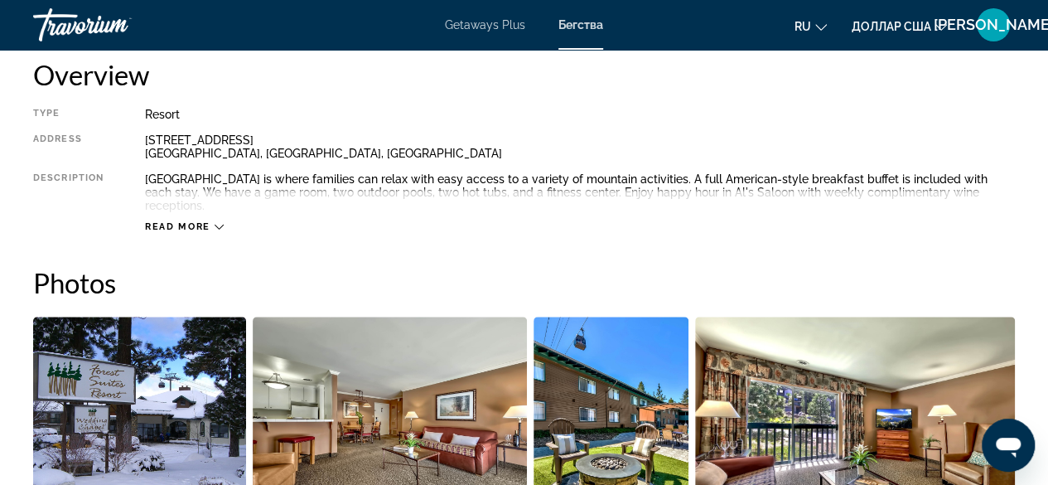
click at [220, 221] on div "Read more" at bounding box center [184, 226] width 79 height 11
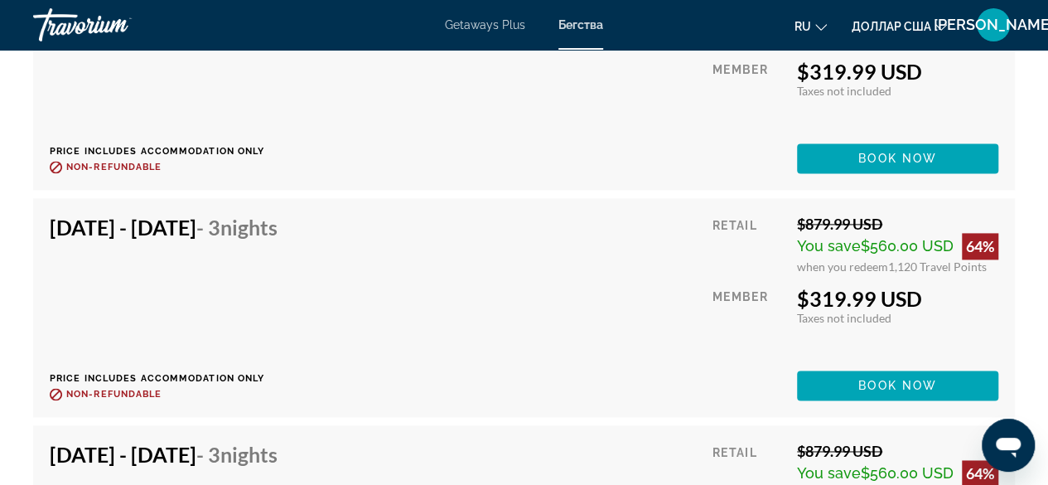
scroll to position [4238, 0]
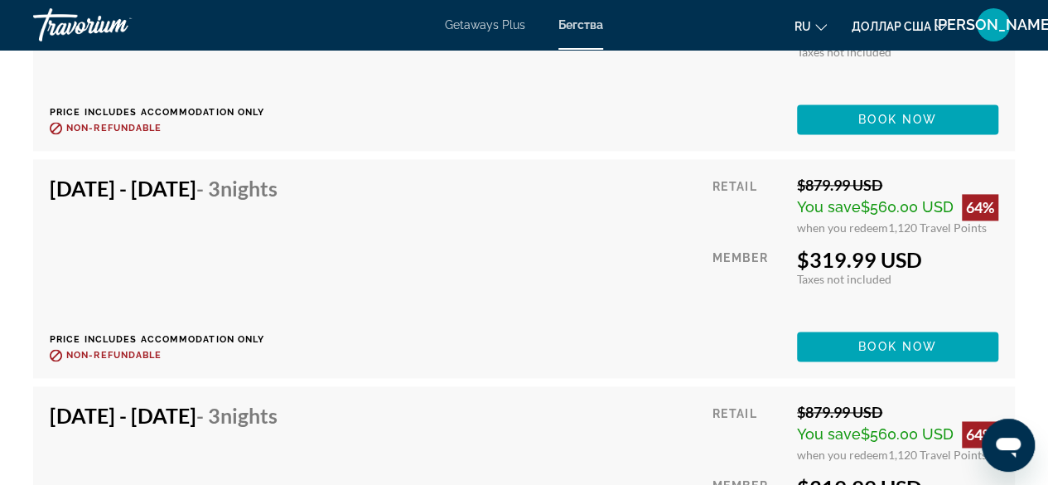
click at [278, 183] on span "Nights" at bounding box center [248, 188] width 57 height 25
click at [748, 176] on div "Retail" at bounding box center [749, 205] width 72 height 59
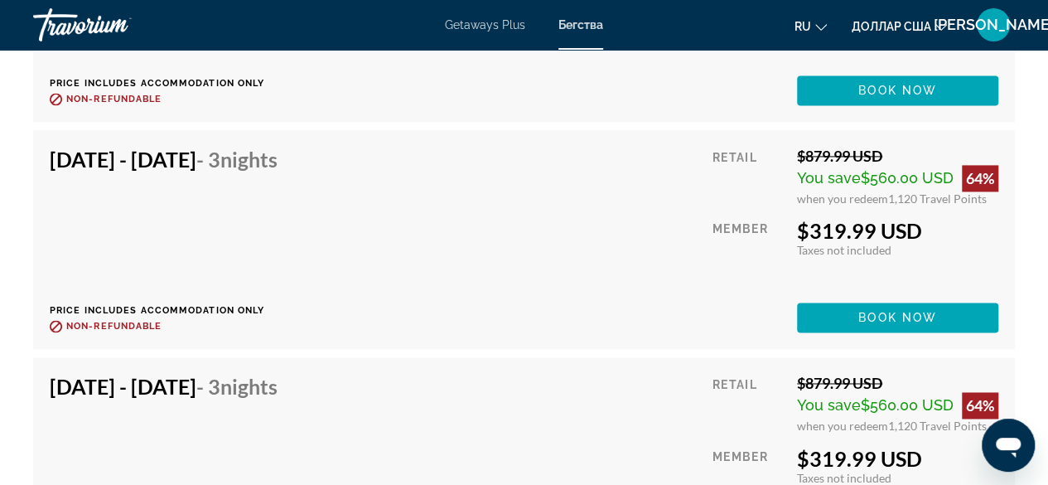
scroll to position [4244, 0]
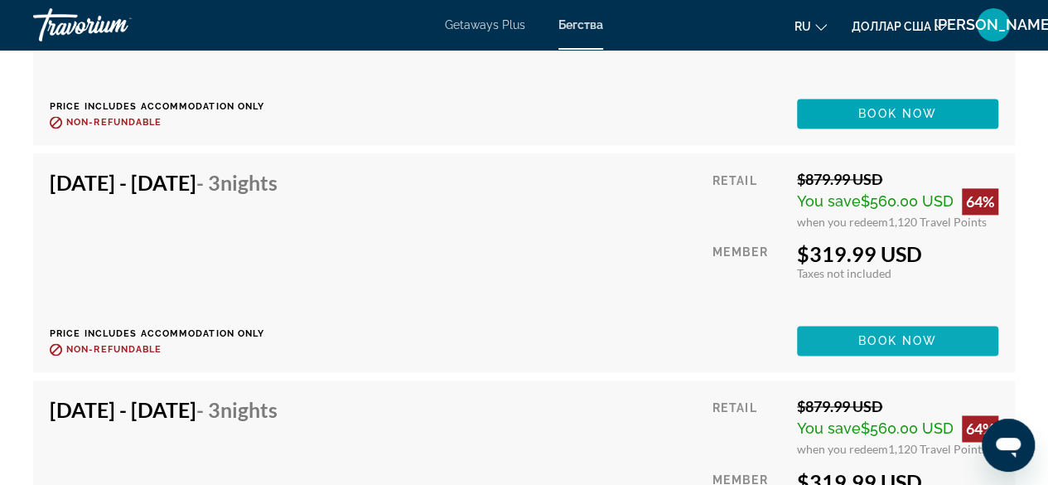
click at [874, 334] on span "Book now" at bounding box center [897, 340] width 79 height 13
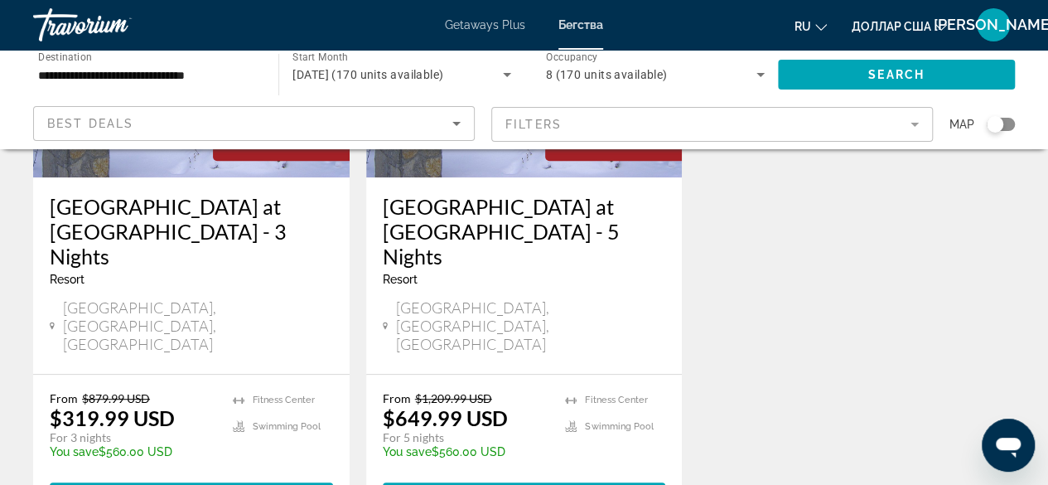
scroll to position [296, 0]
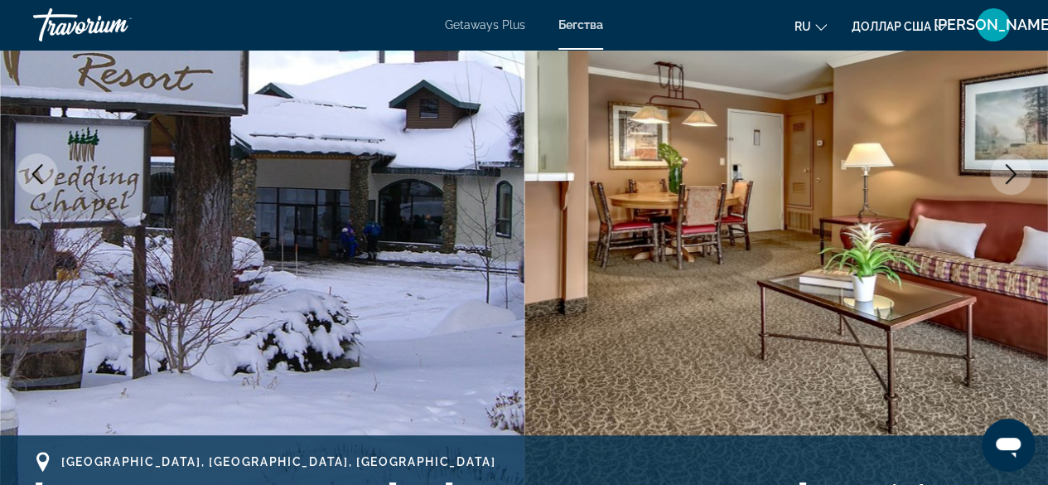
scroll to position [265, 0]
